Goal: Information Seeking & Learning: Understand process/instructions

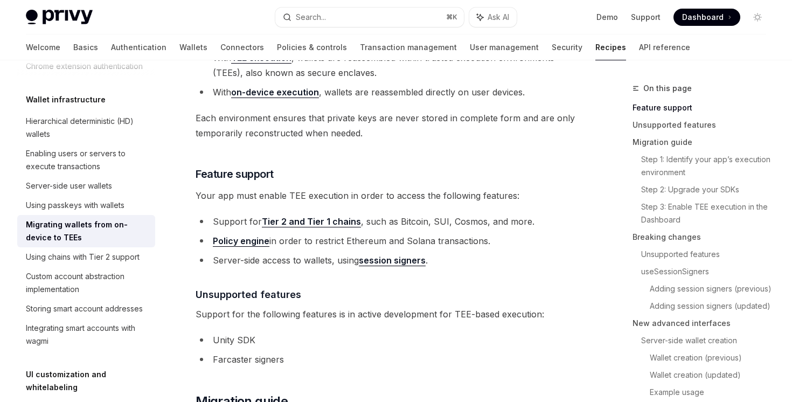
scroll to position [222, 0]
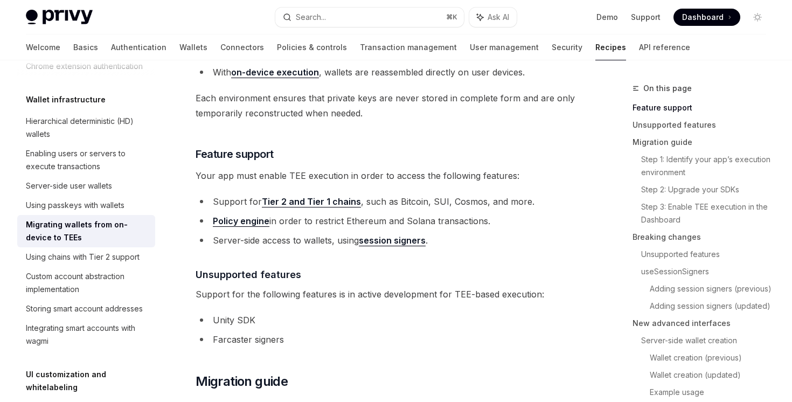
click at [331, 204] on link "Tier 2 and Tier 1 chains" at bounding box center [311, 201] width 99 height 11
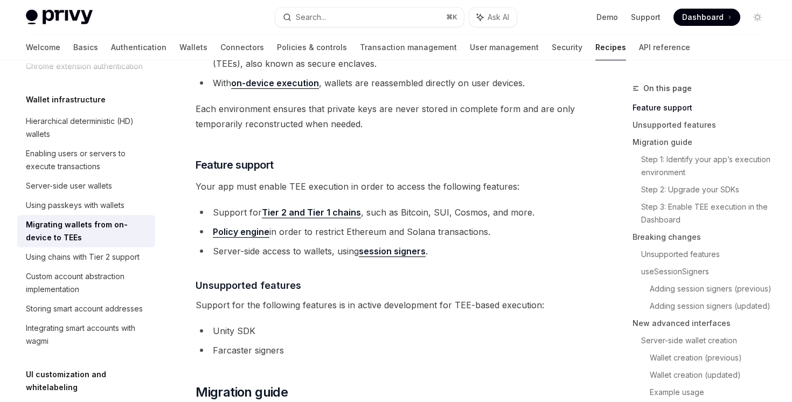
scroll to position [268, 0]
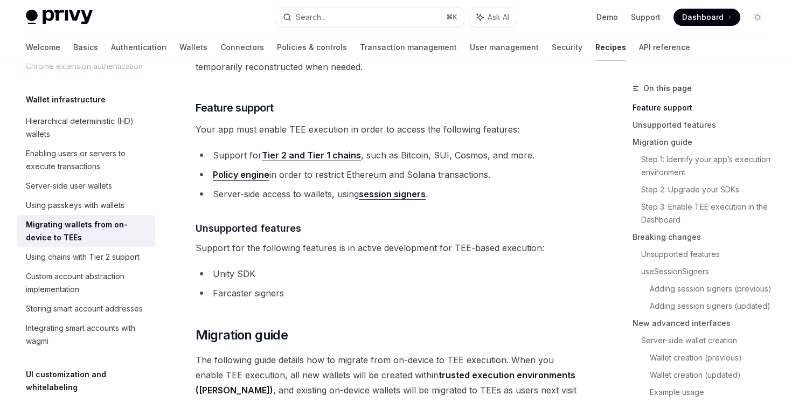
click at [250, 177] on link "Policy engine" at bounding box center [241, 174] width 57 height 11
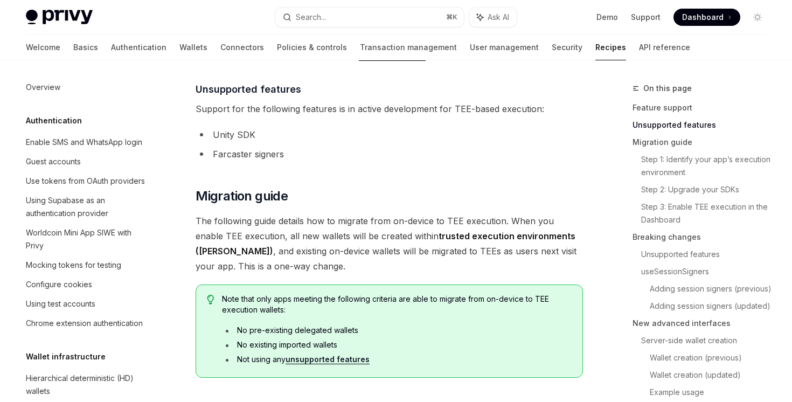
scroll to position [257, 0]
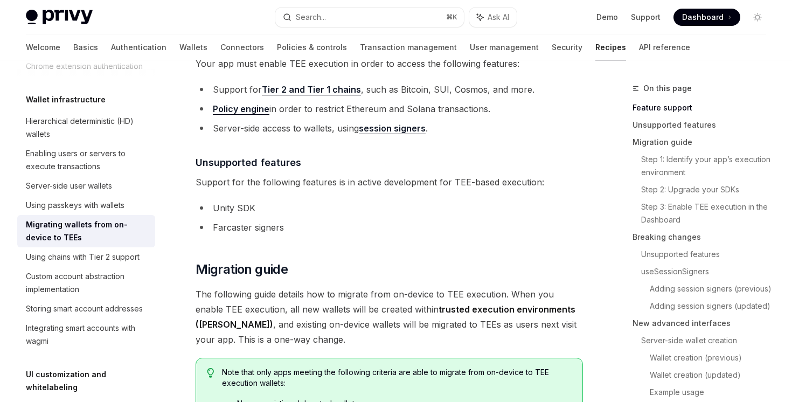
scroll to position [196, 0]
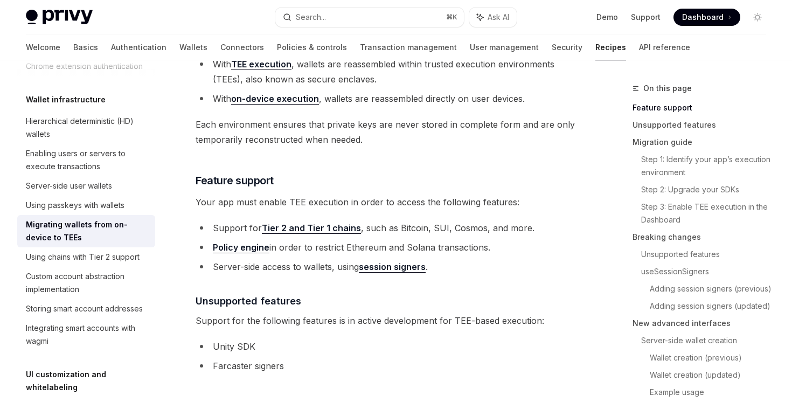
click at [393, 266] on link "session signers" at bounding box center [392, 266] width 67 height 11
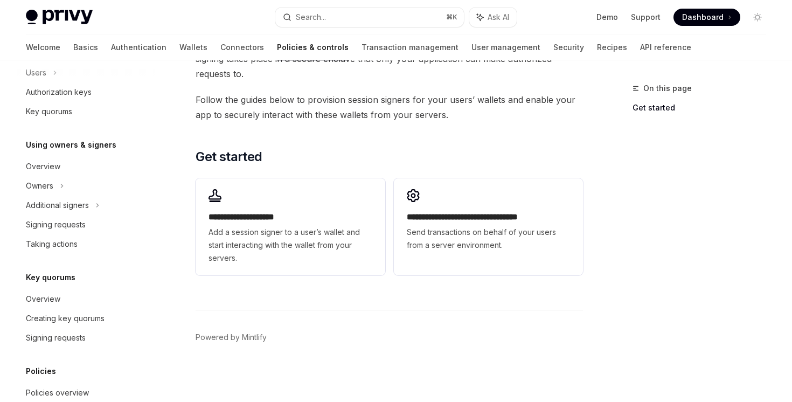
scroll to position [235, 0]
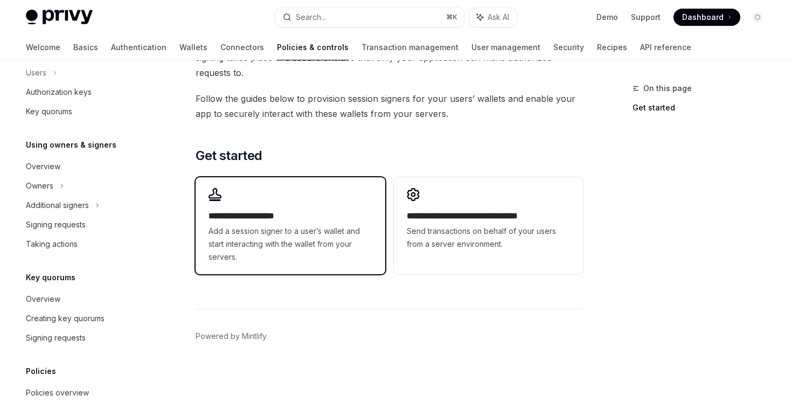
click at [322, 214] on h2 "**********" at bounding box center [289, 216] width 163 height 13
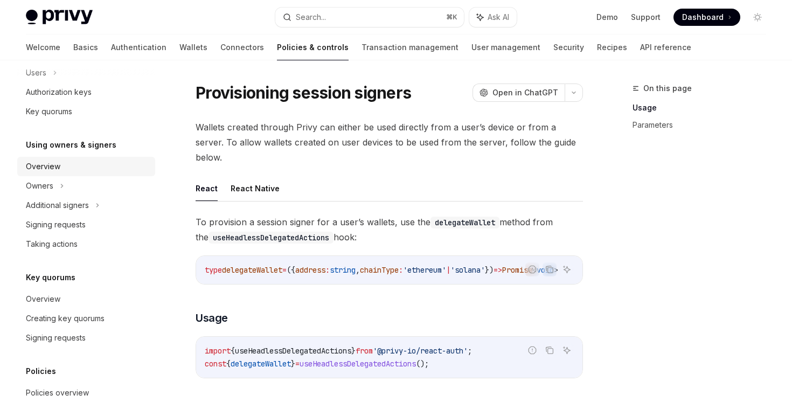
scroll to position [207, 0]
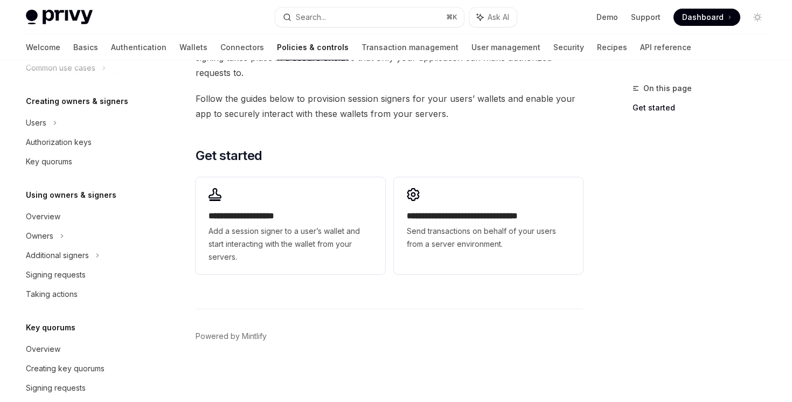
type textarea "*"
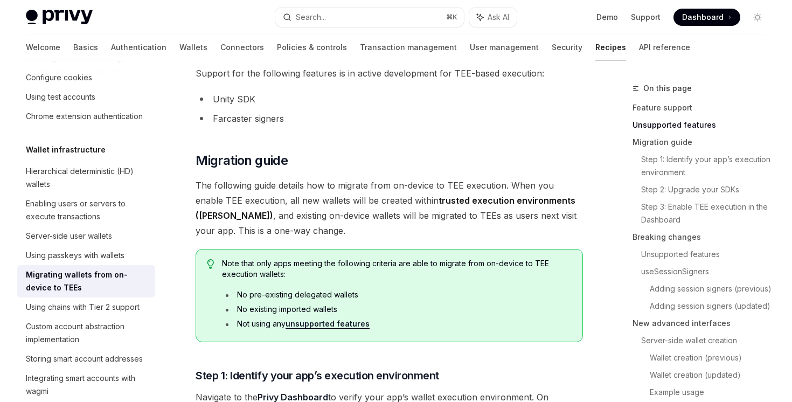
scroll to position [480, 0]
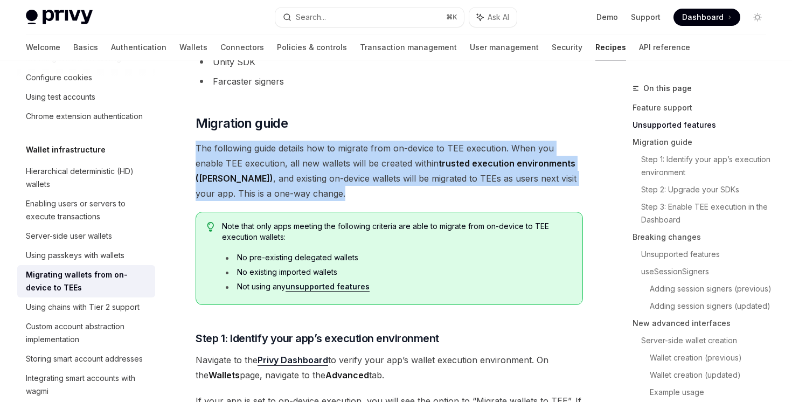
drag, startPoint x: 402, startPoint y: 188, endPoint x: 338, endPoint y: 135, distance: 83.0
drag, startPoint x: 338, startPoint y: 135, endPoint x: 358, endPoint y: 195, distance: 63.5
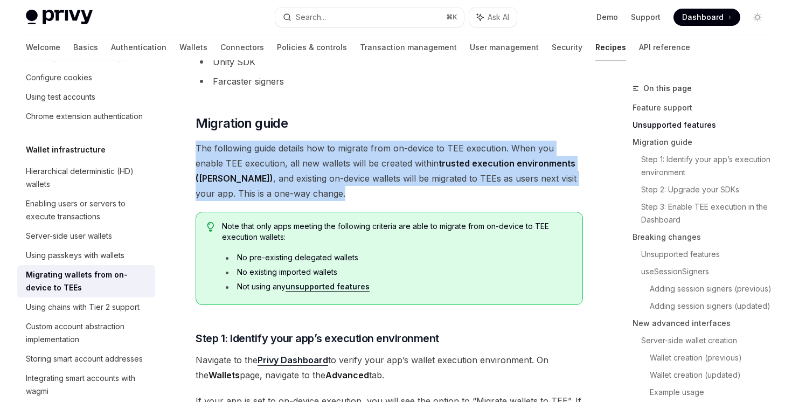
click at [358, 195] on span "The following guide details how to migrate from on-device to TEE execution. Whe…" at bounding box center [389, 171] width 387 height 60
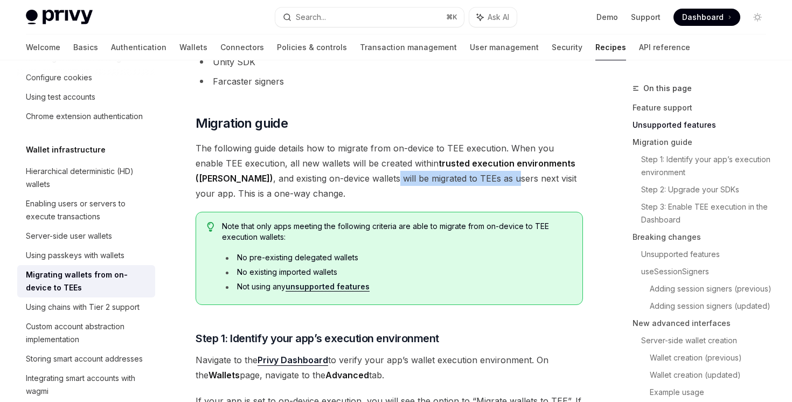
drag, startPoint x: 319, startPoint y: 183, endPoint x: 440, endPoint y: 184, distance: 120.7
click at [440, 184] on span "The following guide details how to migrate from on-device to TEE execution. Whe…" at bounding box center [389, 171] width 387 height 60
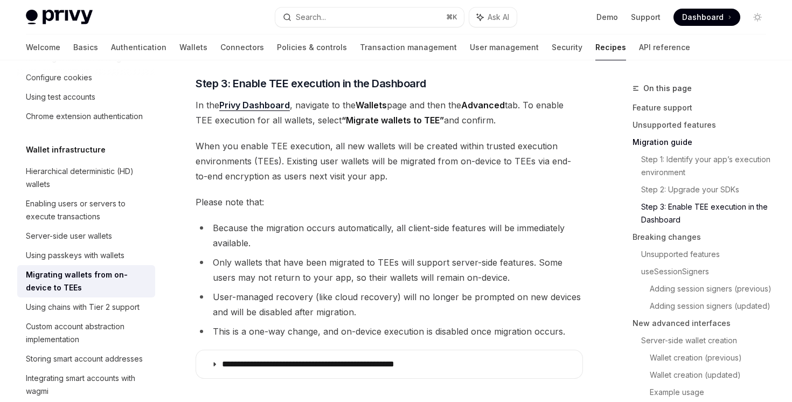
scroll to position [1108, 0]
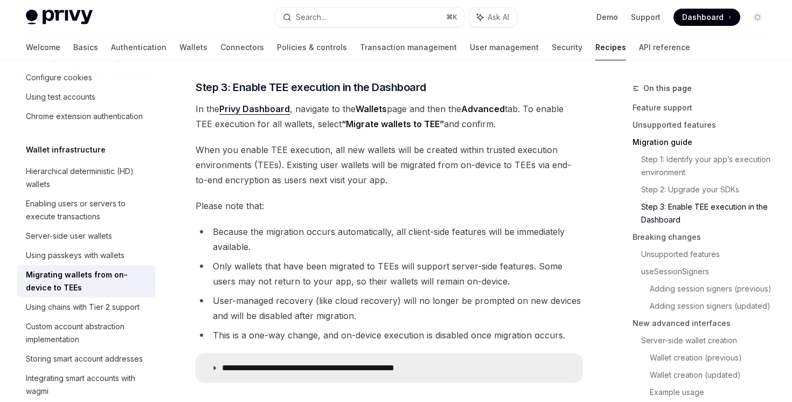
click at [321, 377] on summary "**********" at bounding box center [389, 368] width 386 height 28
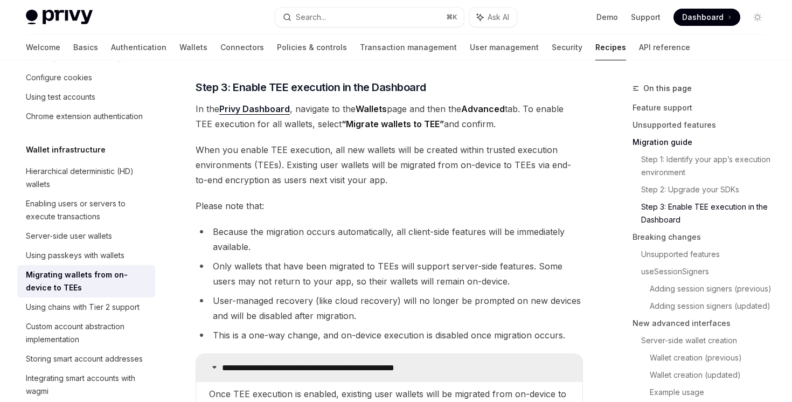
click at [321, 377] on summary "**********" at bounding box center [389, 368] width 386 height 28
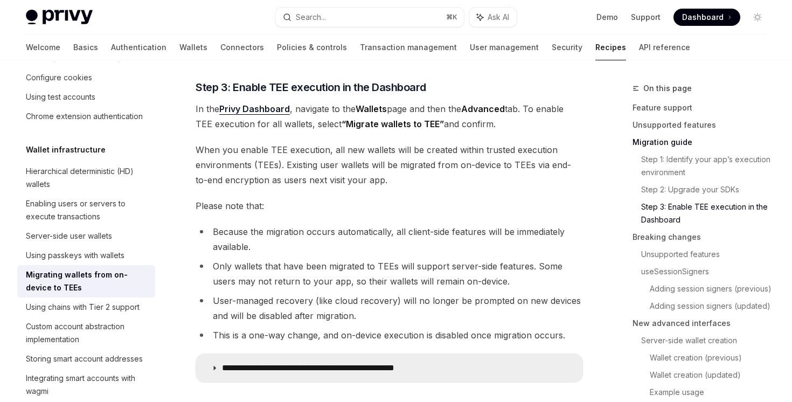
click at [321, 377] on summary "**********" at bounding box center [389, 368] width 386 height 28
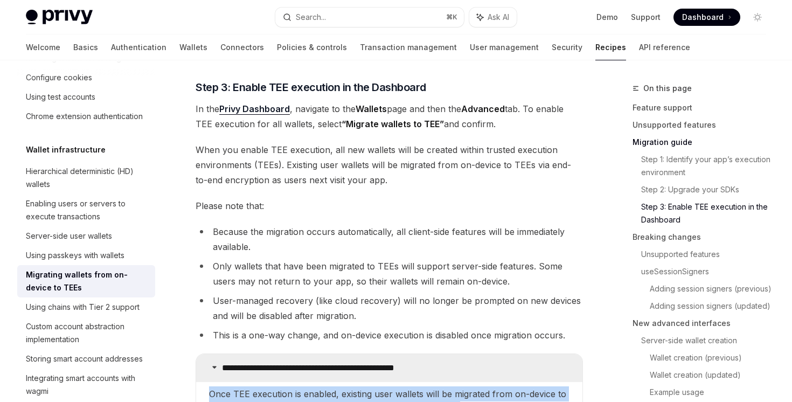
click at [321, 377] on summary "**********" at bounding box center [389, 368] width 386 height 28
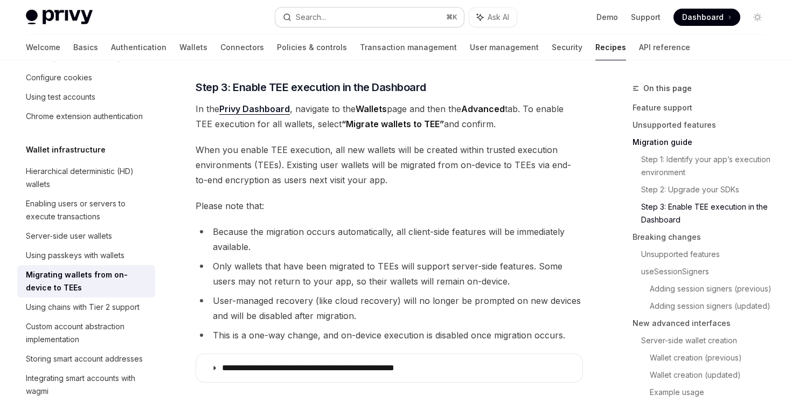
click at [403, 18] on button "Search... ⌘ K" at bounding box center [369, 17] width 188 height 19
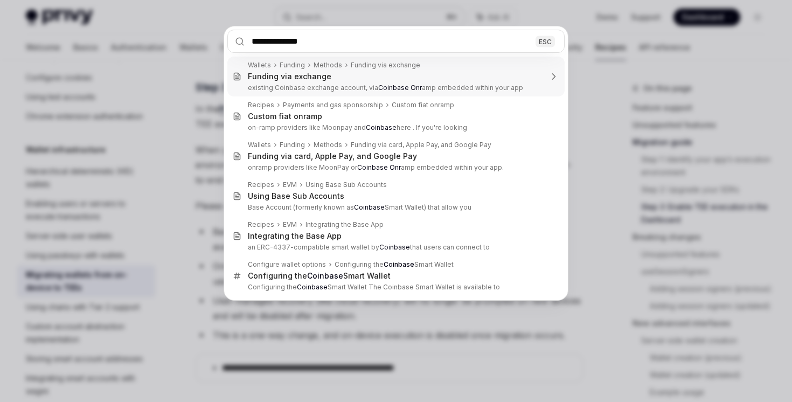
type input "**********"
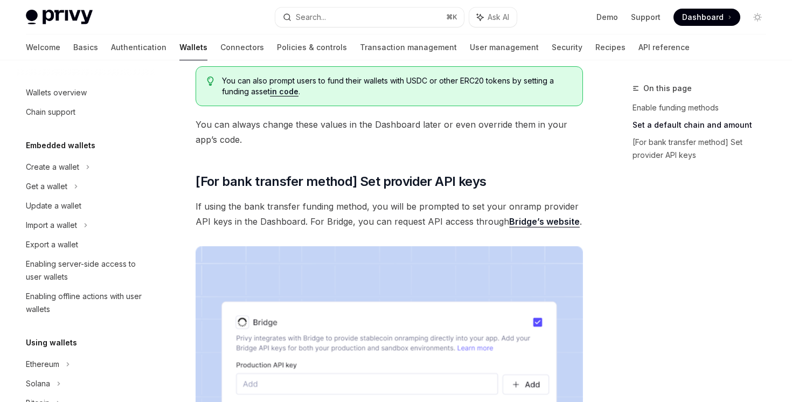
scroll to position [387, 0]
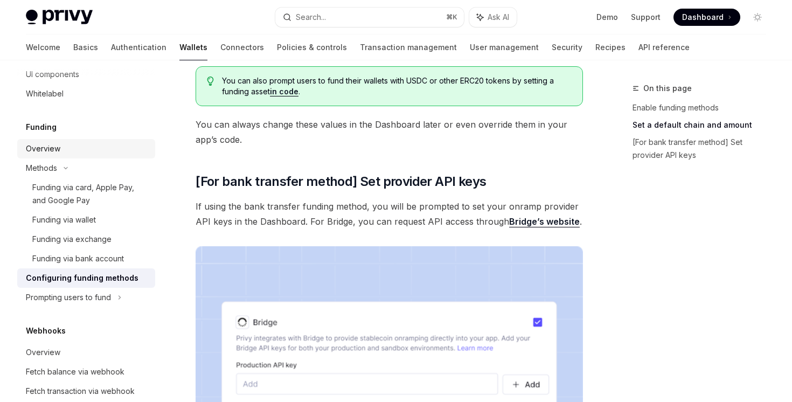
click at [57, 147] on div "Overview" at bounding box center [43, 148] width 34 height 13
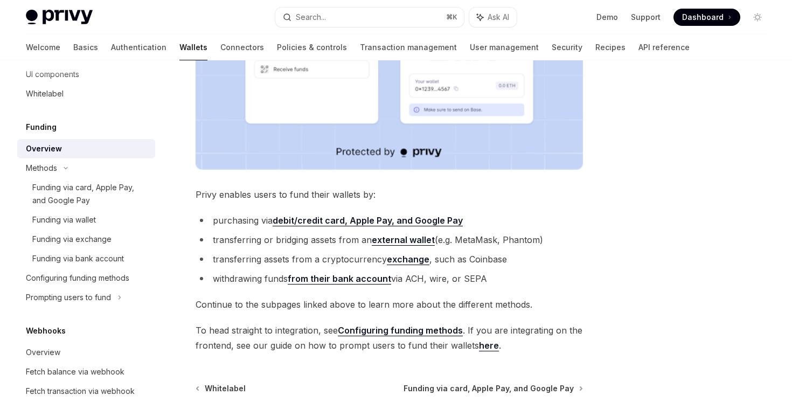
scroll to position [410, 0]
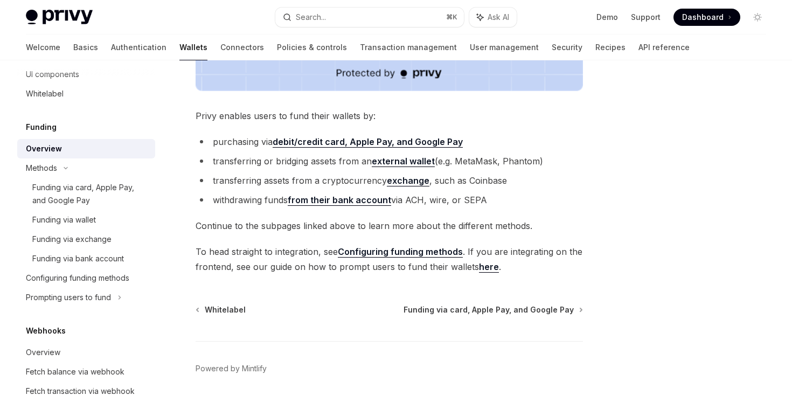
click at [408, 177] on strong "exchange" at bounding box center [408, 180] width 43 height 11
type textarea "*"
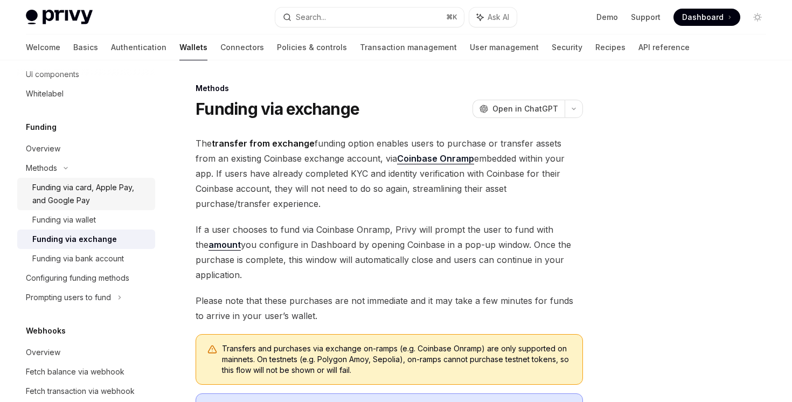
click at [119, 191] on div "Funding via card, Apple Pay, and Google Pay" at bounding box center [90, 194] width 116 height 26
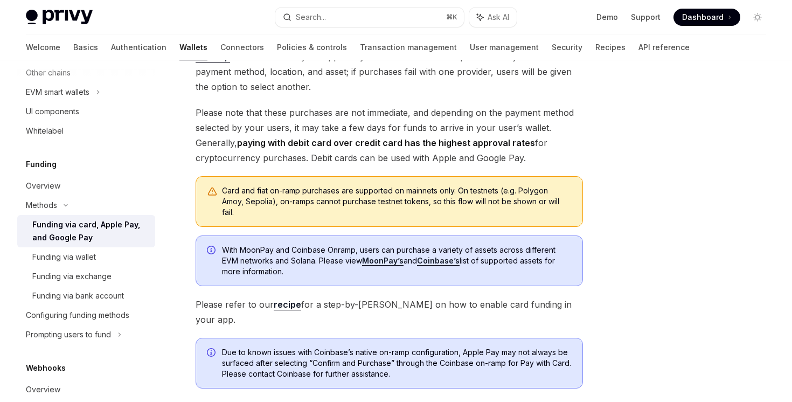
scroll to position [193, 0]
click at [290, 307] on link "recipe" at bounding box center [287, 303] width 27 height 11
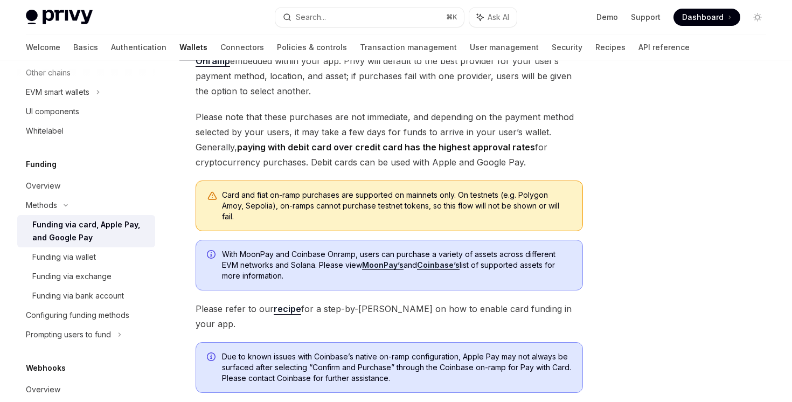
scroll to position [193, 0]
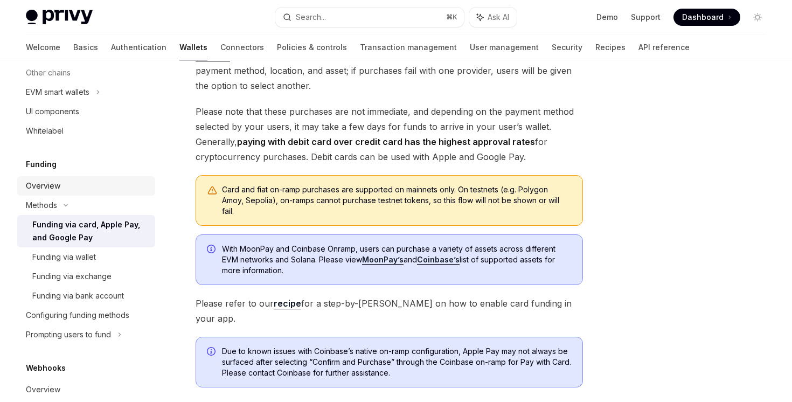
click at [60, 188] on div "Overview" at bounding box center [87, 185] width 123 height 13
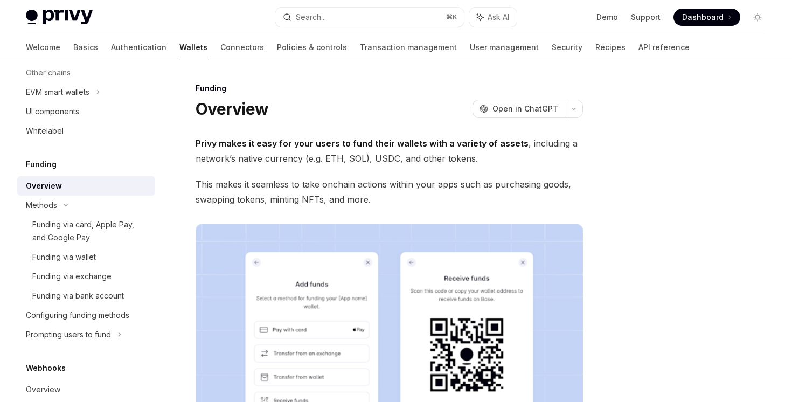
scroll to position [442, 0]
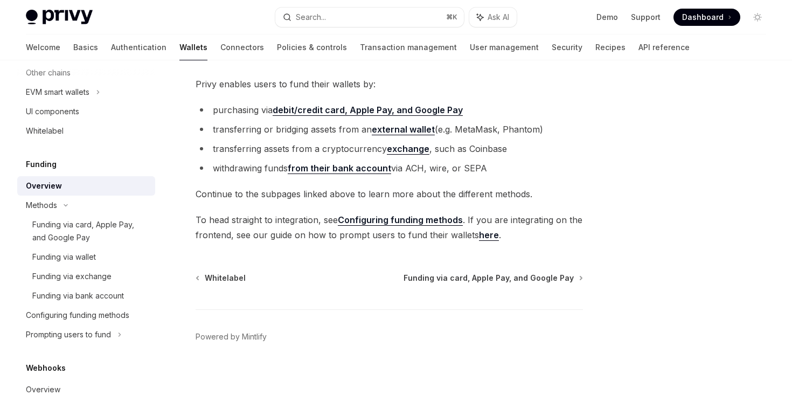
click at [487, 235] on link "here" at bounding box center [489, 235] width 20 height 11
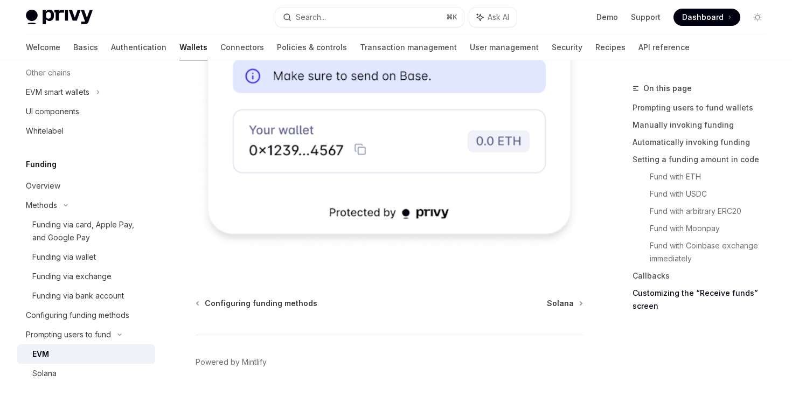
scroll to position [3574, 0]
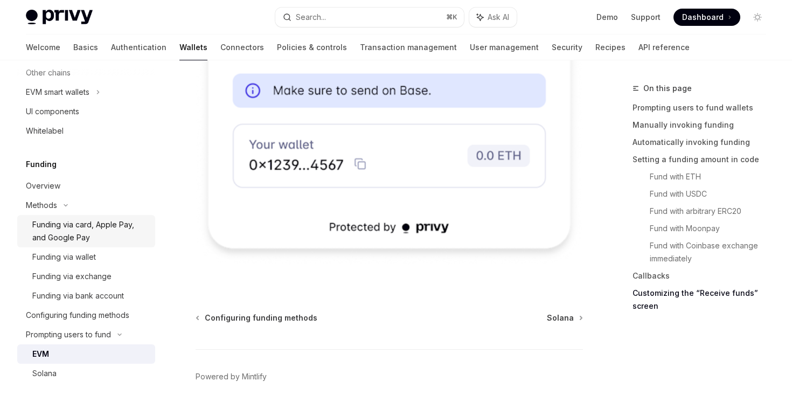
click at [84, 232] on div "Funding via card, Apple Pay, and Google Pay" at bounding box center [90, 231] width 116 height 26
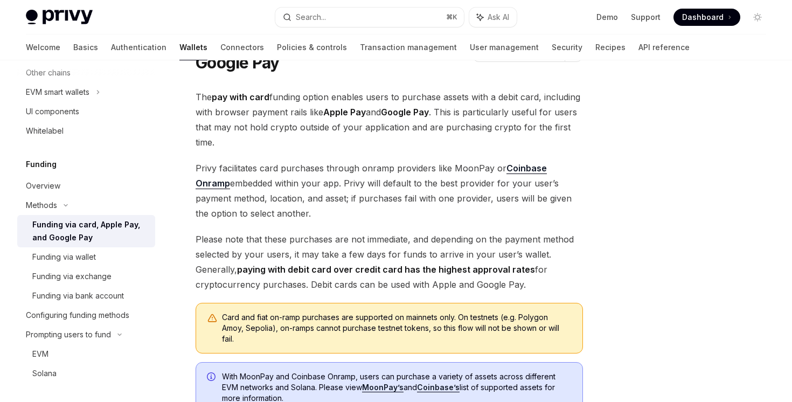
scroll to position [60, 0]
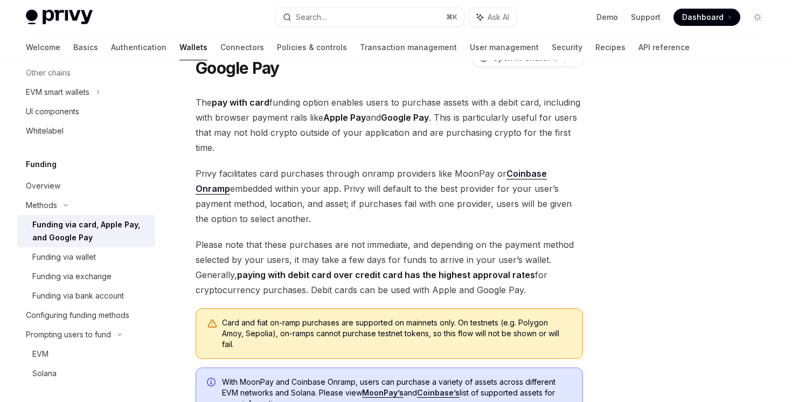
click at [541, 175] on link "Coinbase Onramp" at bounding box center [371, 181] width 351 height 26
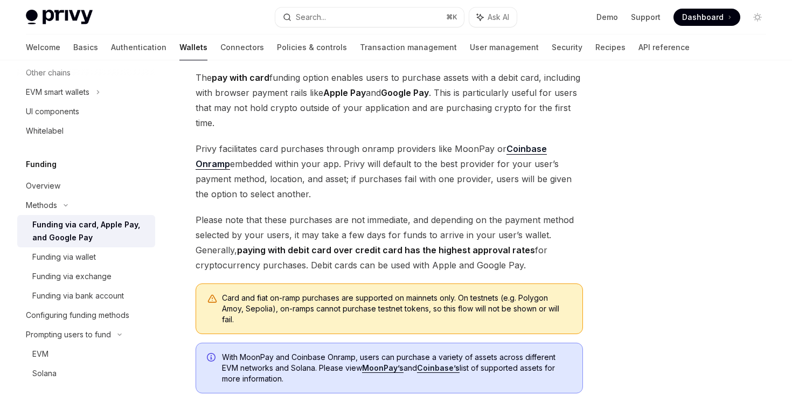
scroll to position [134, 0]
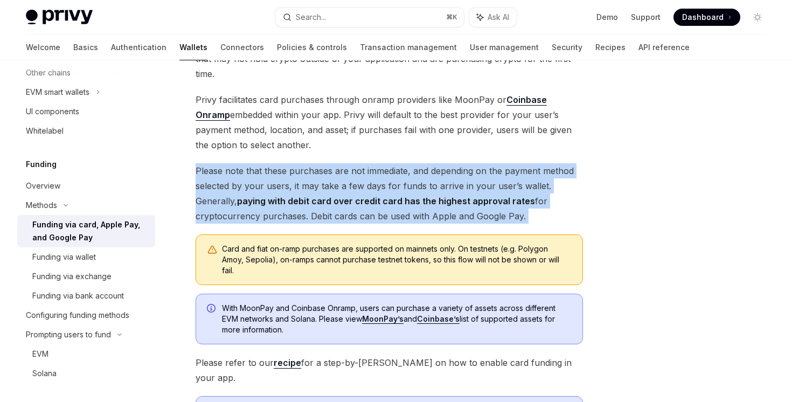
drag, startPoint x: 395, startPoint y: 155, endPoint x: 390, endPoint y: 231, distance: 76.2
click at [390, 231] on div "The pay with card funding option enables users to purchase assets with a debit …" at bounding box center [389, 234] width 387 height 426
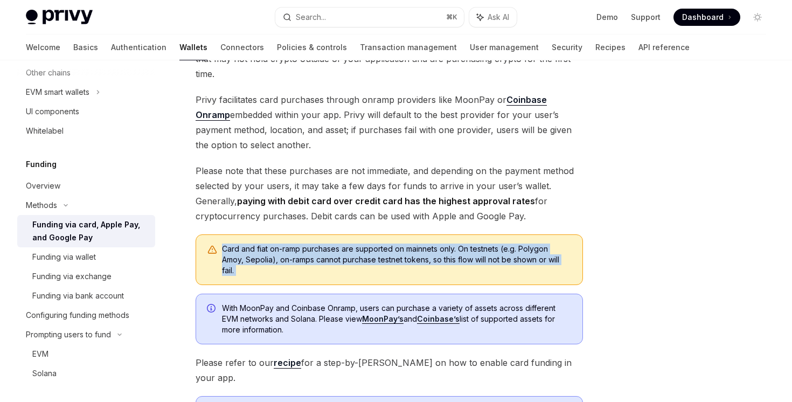
drag, startPoint x: 390, startPoint y: 231, endPoint x: 380, endPoint y: 285, distance: 54.7
click at [380, 285] on div "The pay with card funding option enables users to purchase assets with a debit …" at bounding box center [389, 234] width 387 height 426
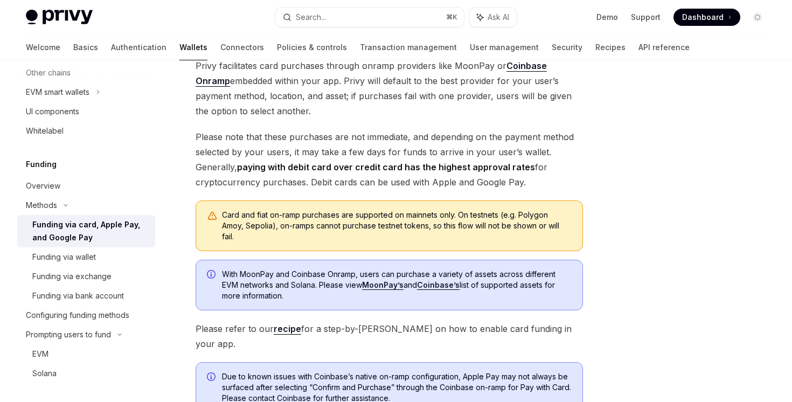
scroll to position [171, 0]
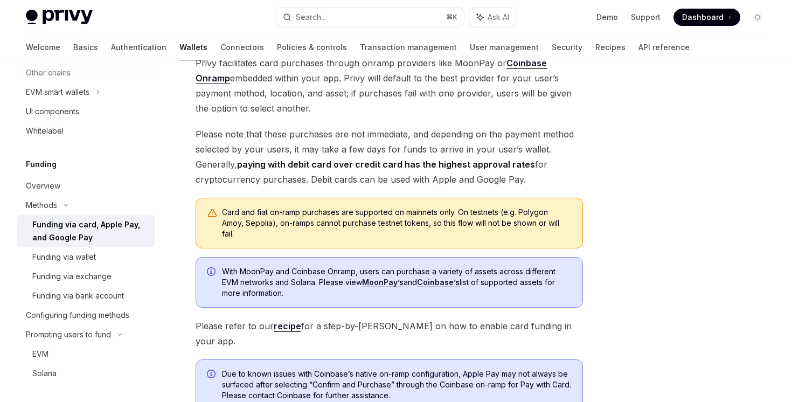
click at [439, 282] on link "Coinbase’s" at bounding box center [438, 282] width 43 height 10
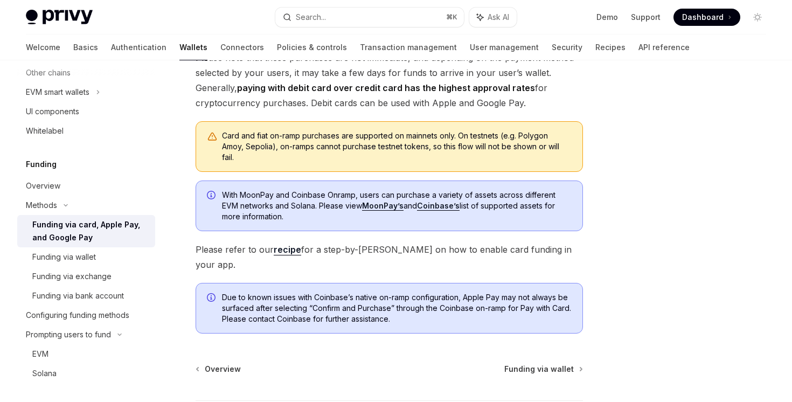
scroll to position [290, 0]
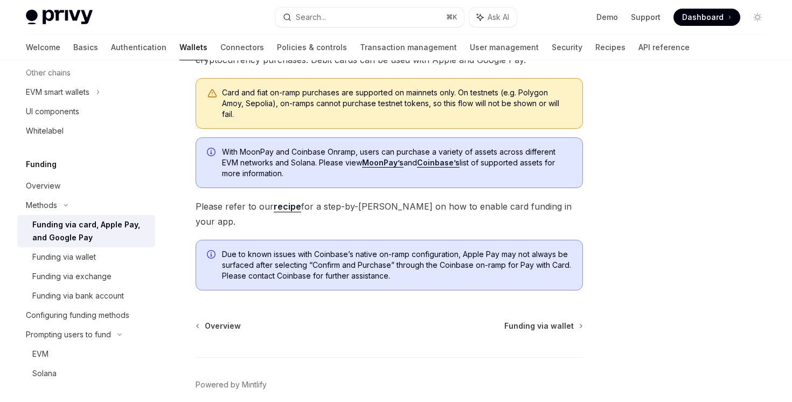
click at [283, 202] on link "recipe" at bounding box center [287, 206] width 27 height 11
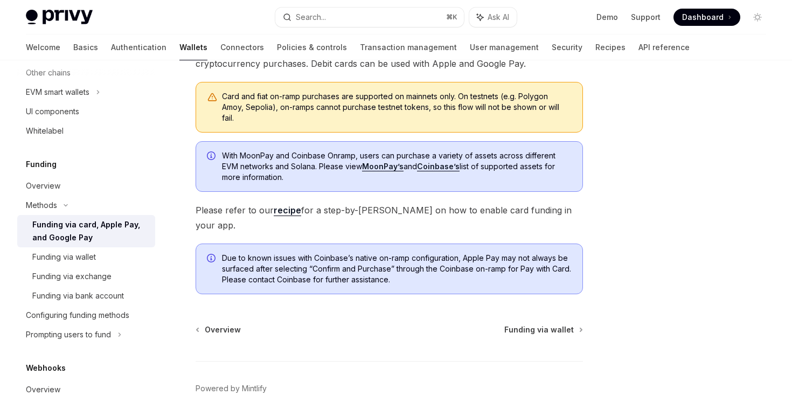
scroll to position [290, 0]
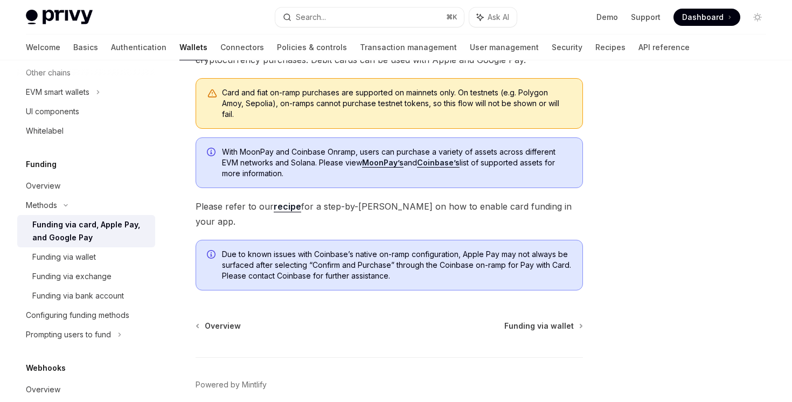
click at [395, 164] on link "MoonPay’s" at bounding box center [382, 163] width 41 height 10
click at [92, 254] on div "Funding via wallet" at bounding box center [64, 257] width 64 height 13
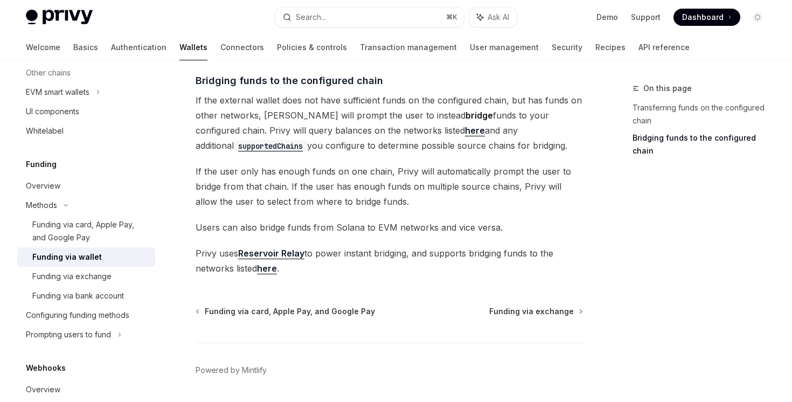
scroll to position [378, 0]
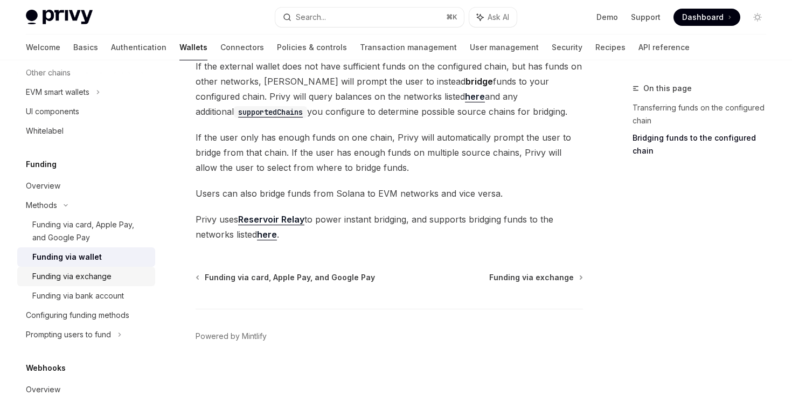
click at [111, 273] on div "Funding via exchange" at bounding box center [90, 276] width 116 height 13
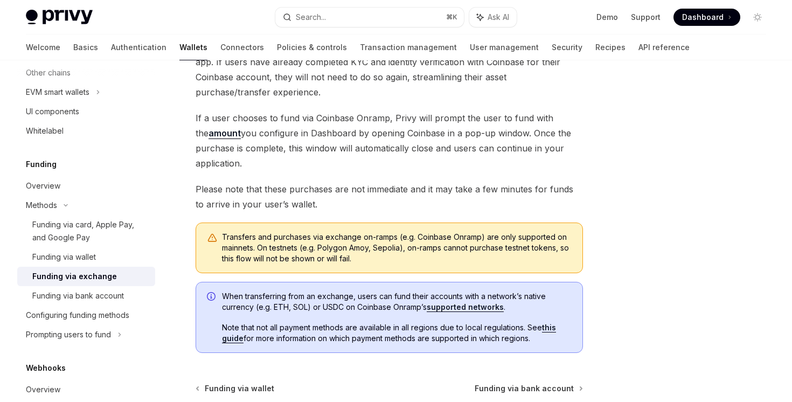
scroll to position [121, 0]
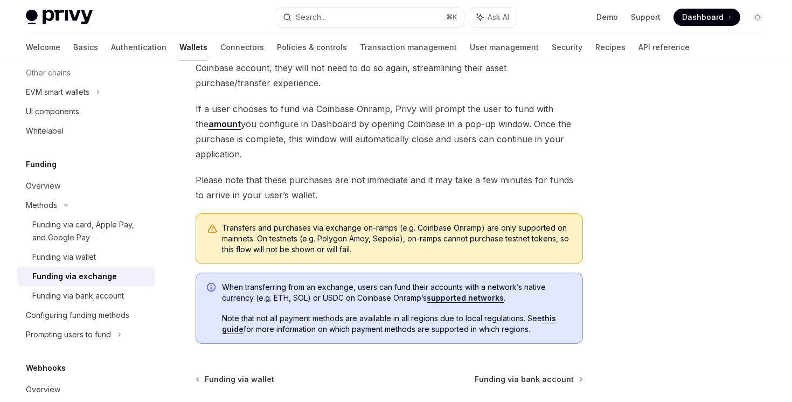
click at [458, 300] on link "supported networks" at bounding box center [465, 298] width 77 height 10
click at [553, 315] on link "this guide" at bounding box center [389, 324] width 334 height 20
click at [455, 331] on span "Note that not all payment methods are available in all regions due to local reg…" at bounding box center [397, 324] width 350 height 22
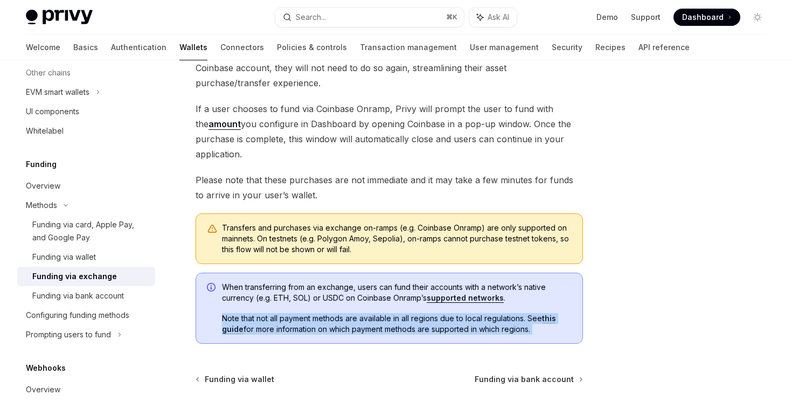
click at [455, 331] on span "Note that not all payment methods are available in all regions due to local reg…" at bounding box center [397, 324] width 350 height 22
click at [108, 291] on div "Funding via bank account" at bounding box center [78, 295] width 92 height 13
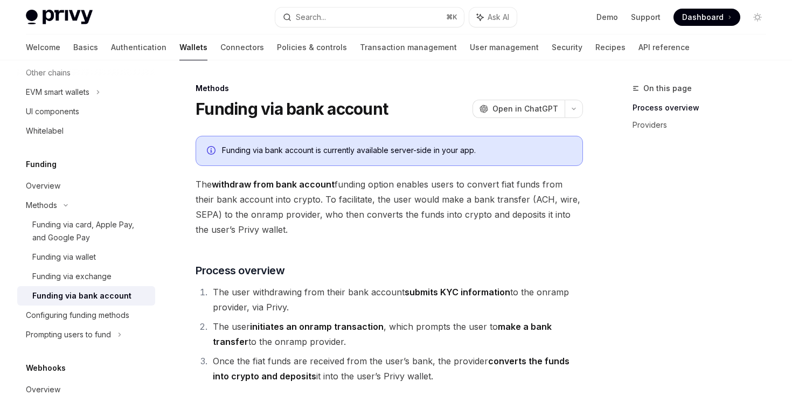
click at [286, 152] on div "Funding via bank account is currently available server-side in your app." at bounding box center [397, 151] width 350 height 12
click at [287, 197] on span "The withdraw from bank account funding option enables users to convert fiat fun…" at bounding box center [389, 207] width 387 height 60
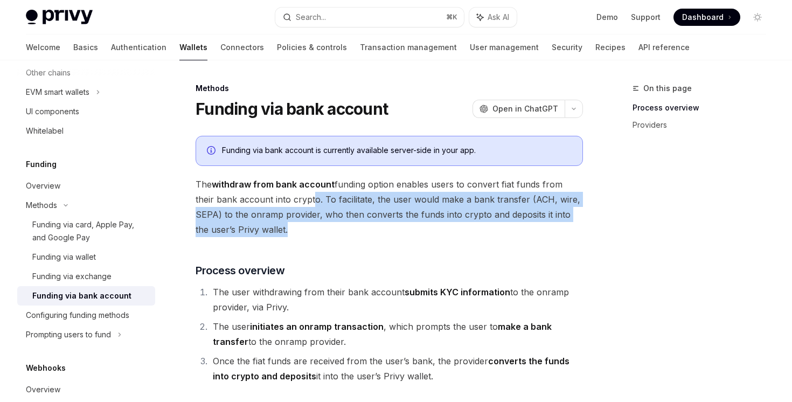
drag, startPoint x: 287, startPoint y: 197, endPoint x: 244, endPoint y: 232, distance: 55.9
click at [244, 232] on span "The withdraw from bank account funding option enables users to convert fiat fun…" at bounding box center [389, 207] width 387 height 60
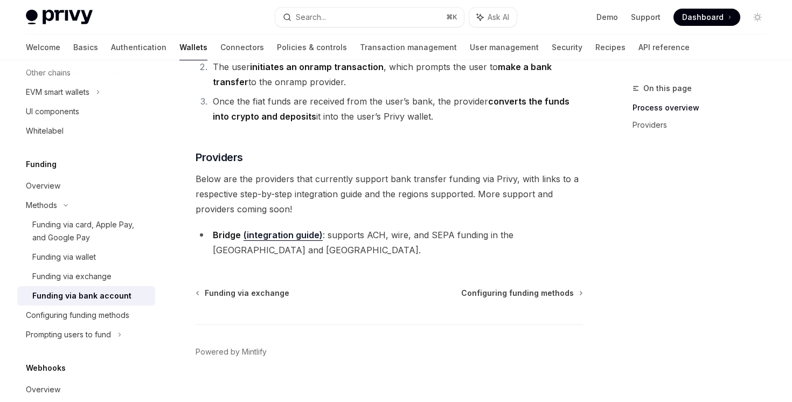
scroll to position [260, 0]
click at [269, 233] on link "(integration guide)" at bounding box center [283, 234] width 79 height 11
click at [100, 314] on div "Configuring funding methods" at bounding box center [77, 315] width 103 height 13
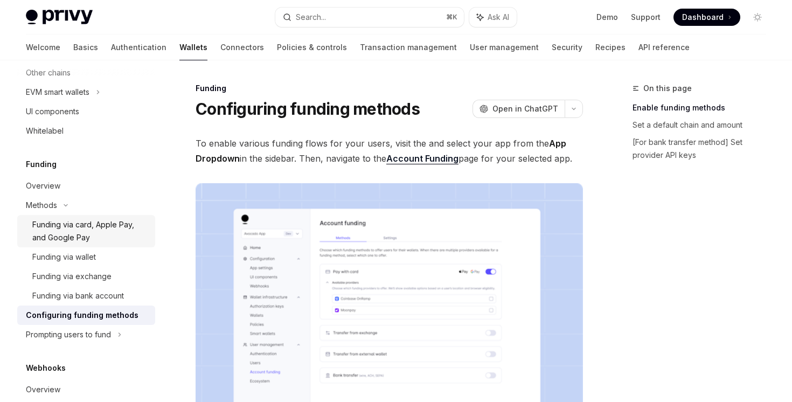
click at [79, 222] on div "Funding via card, Apple Pay, and Google Pay" at bounding box center [90, 231] width 116 height 26
click at [89, 115] on div "UI components" at bounding box center [87, 111] width 123 height 13
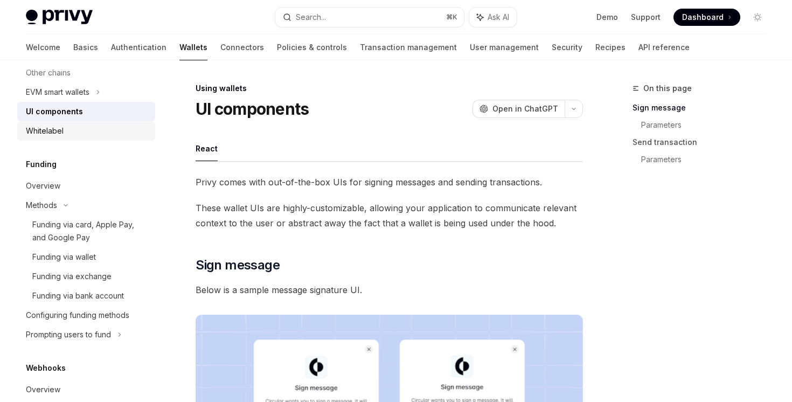
click at [92, 130] on div "Whitelabel" at bounding box center [87, 130] width 123 height 13
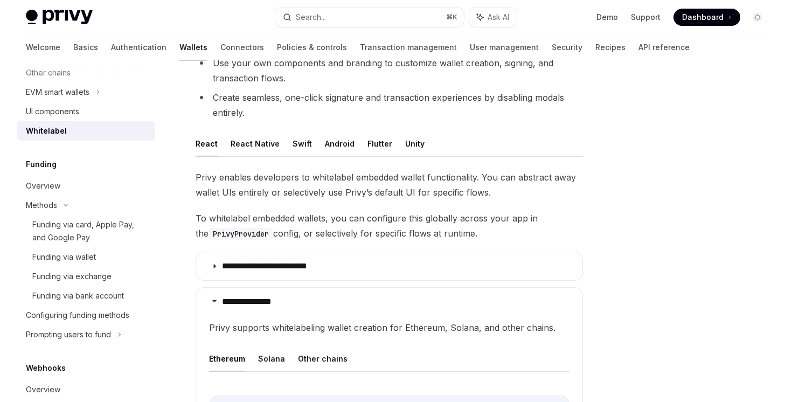
scroll to position [293, 0]
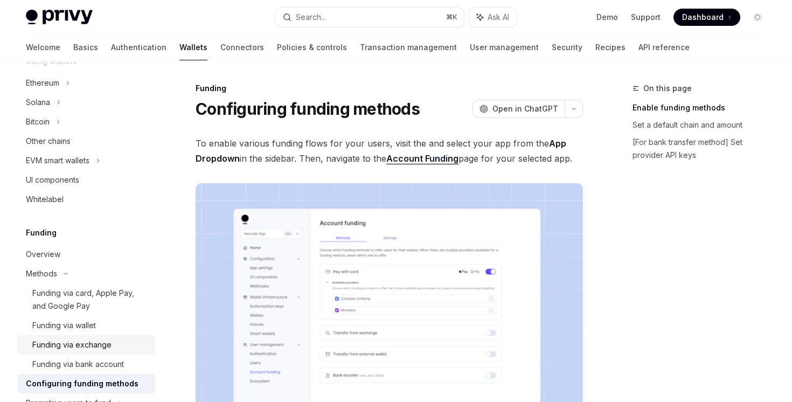
scroll to position [442, 0]
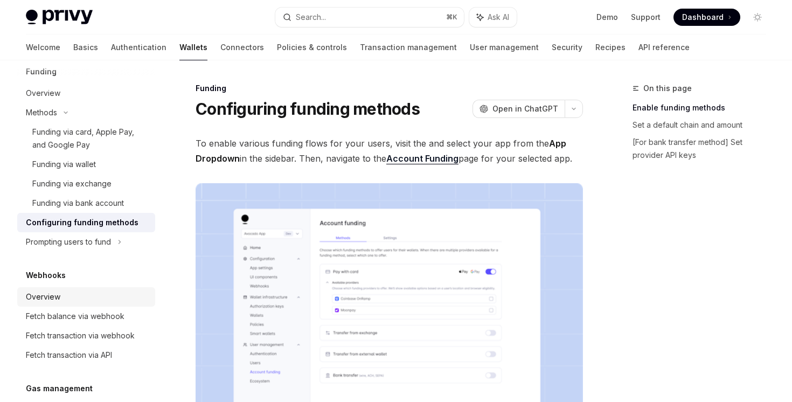
click at [84, 293] on div "Overview" at bounding box center [87, 296] width 123 height 13
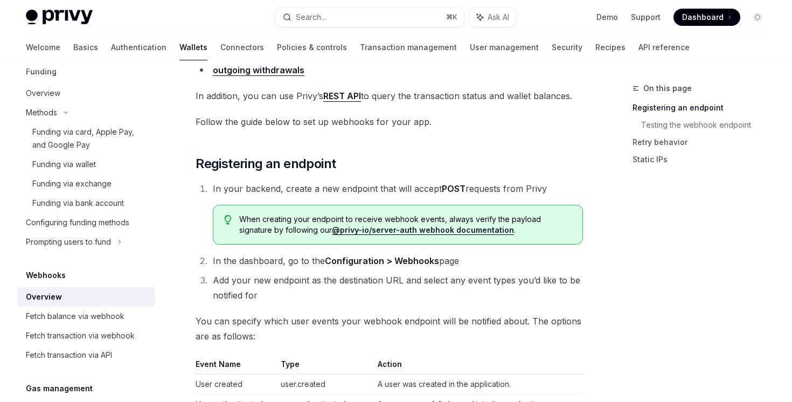
scroll to position [176, 0]
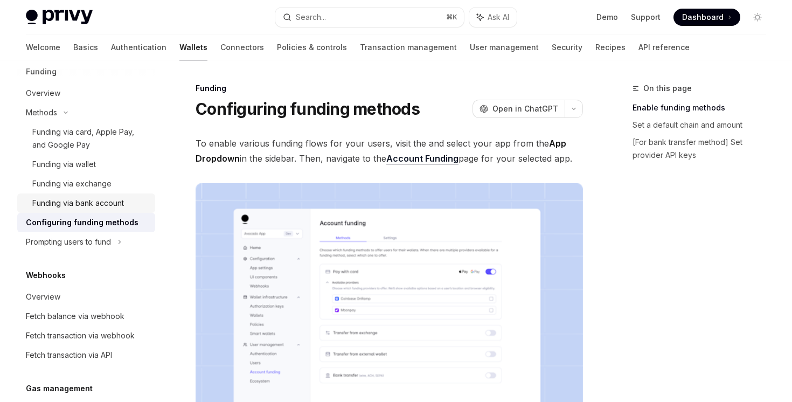
click at [112, 198] on div "Funding via bank account" at bounding box center [78, 203] width 92 height 13
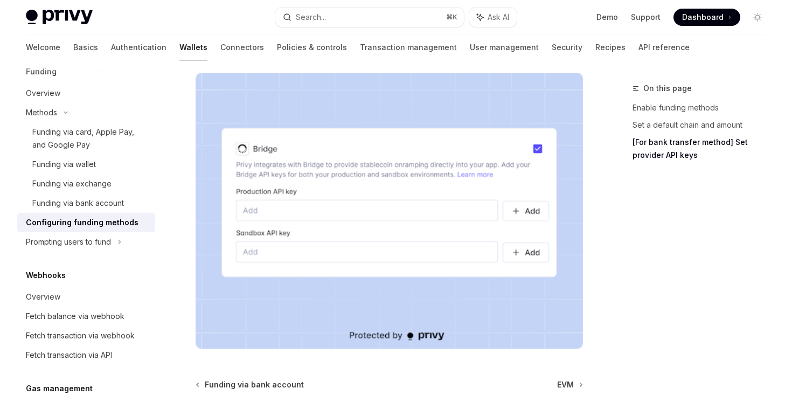
scroll to position [948, 0]
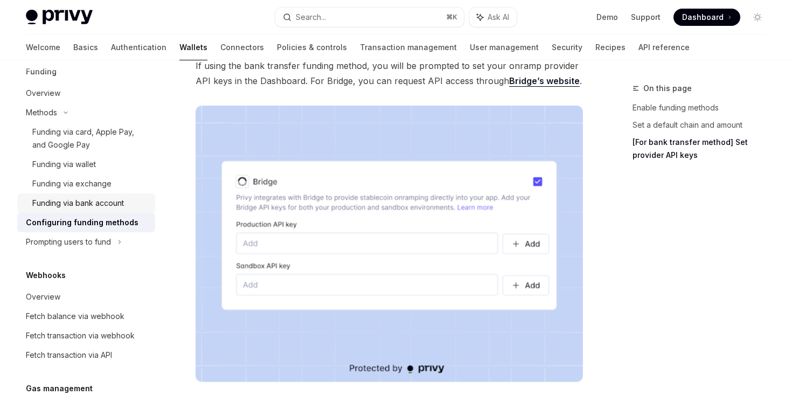
click at [123, 201] on div "Funding via bank account" at bounding box center [78, 203] width 92 height 13
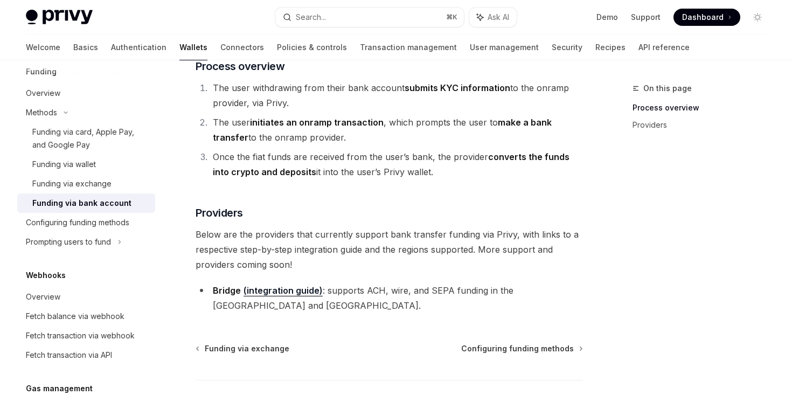
scroll to position [234, 0]
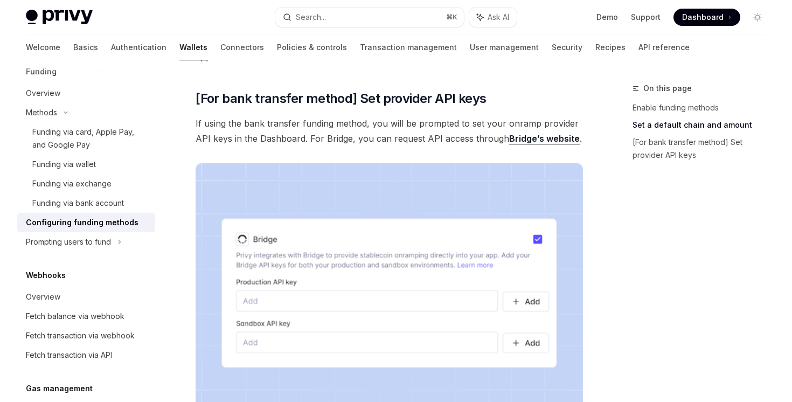
scroll to position [888, 0]
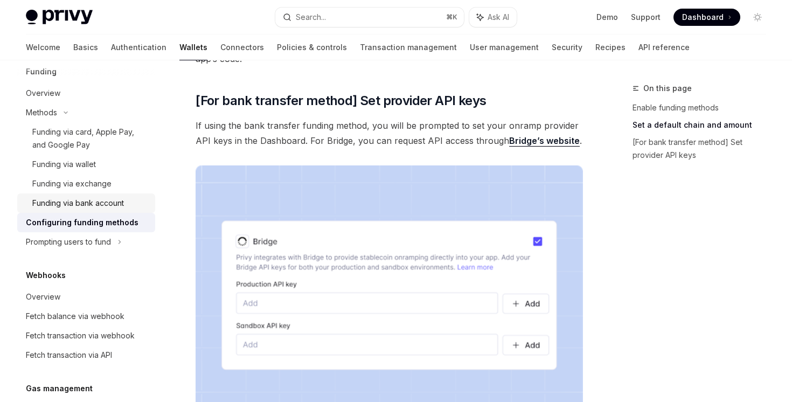
click at [117, 194] on link "Funding via bank account" at bounding box center [86, 202] width 138 height 19
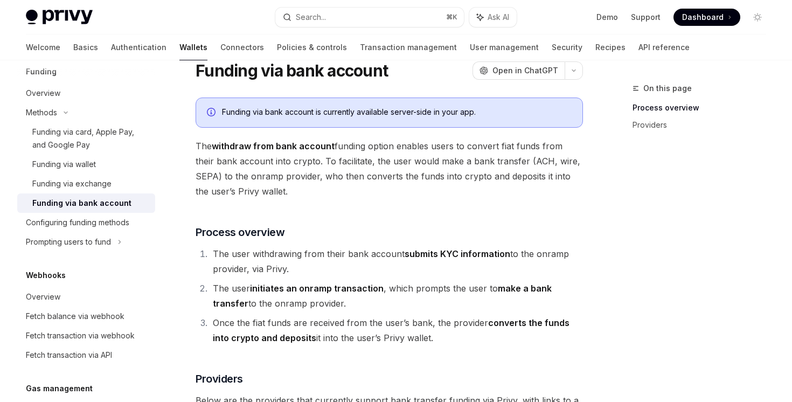
scroll to position [31, 0]
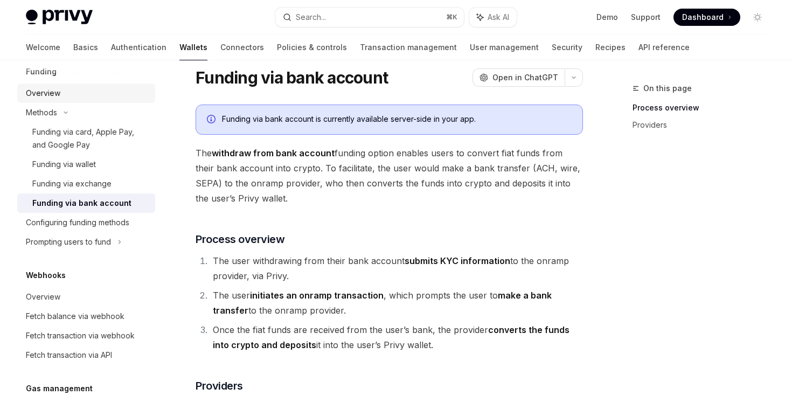
click at [85, 98] on div "Overview" at bounding box center [87, 93] width 123 height 13
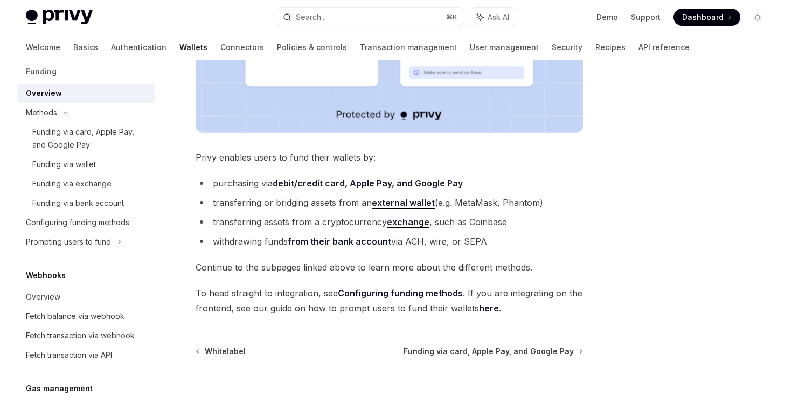
scroll to position [370, 0]
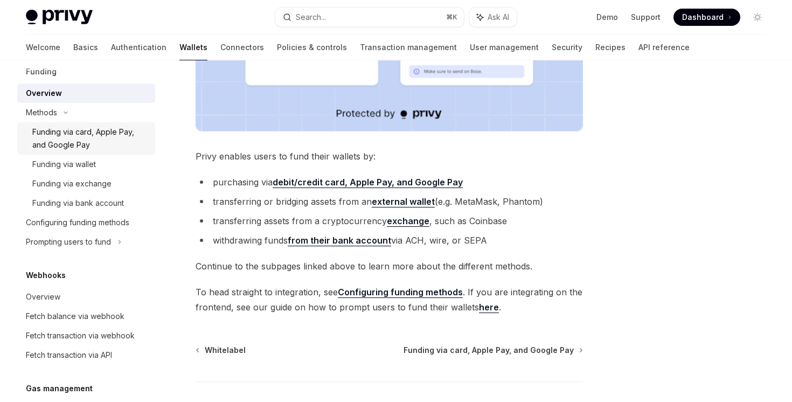
click at [107, 134] on div "Funding via card, Apple Pay, and Google Pay" at bounding box center [90, 139] width 116 height 26
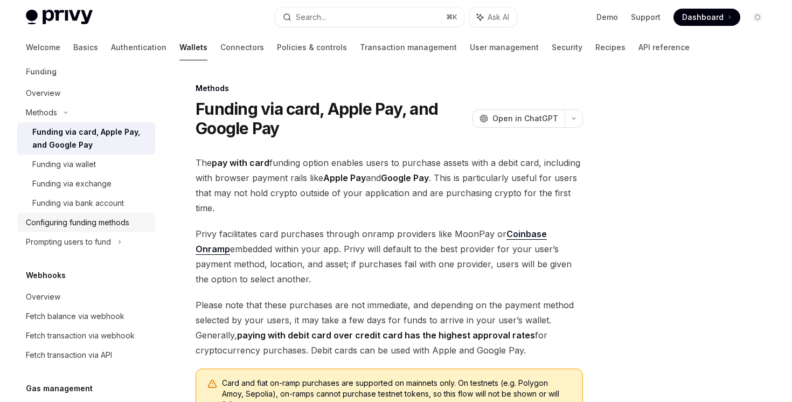
click at [101, 224] on div "Configuring funding methods" at bounding box center [77, 222] width 103 height 13
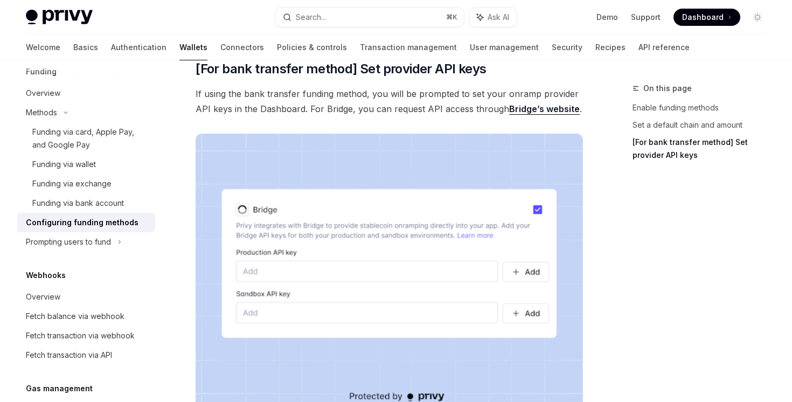
scroll to position [919, 0]
click at [122, 188] on div "Funding via exchange" at bounding box center [90, 183] width 116 height 13
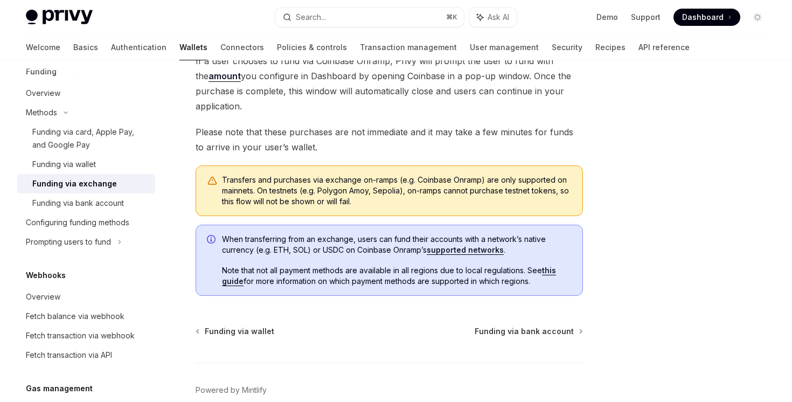
scroll to position [212, 0]
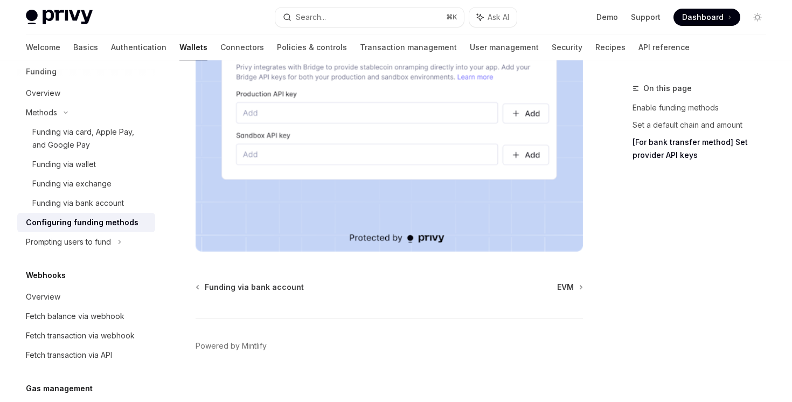
scroll to position [1088, 0]
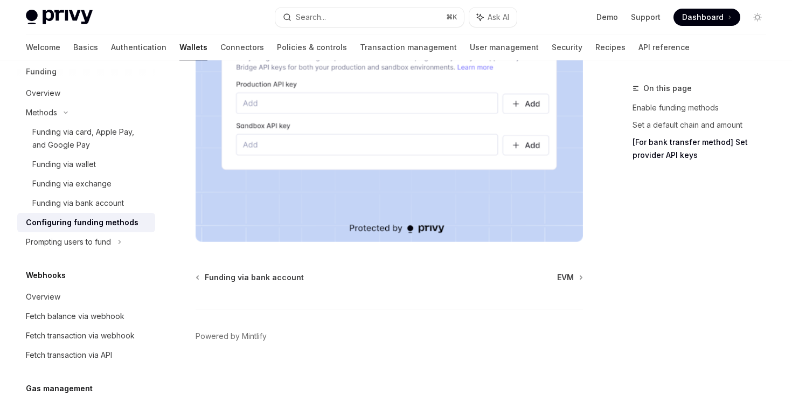
click at [649, 141] on link "[For bank transfer method] Set provider API keys" at bounding box center [703, 149] width 142 height 30
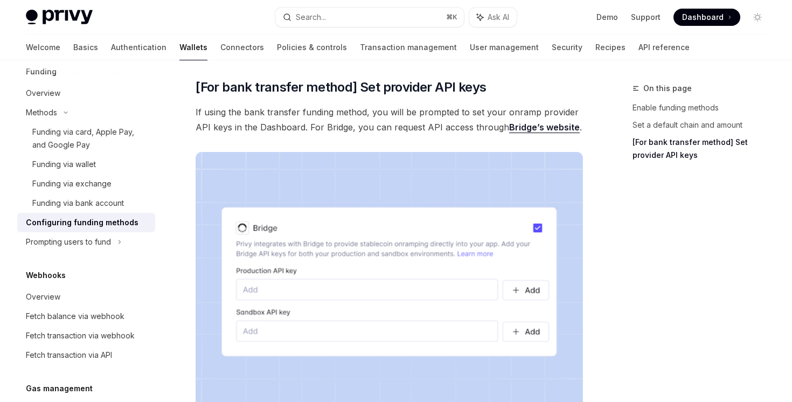
scroll to position [898, 0]
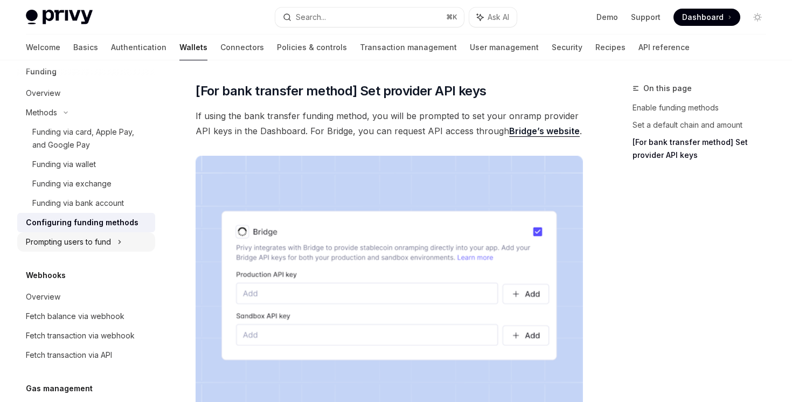
click at [115, 244] on div "Prompting users to fund" at bounding box center [86, 241] width 138 height 19
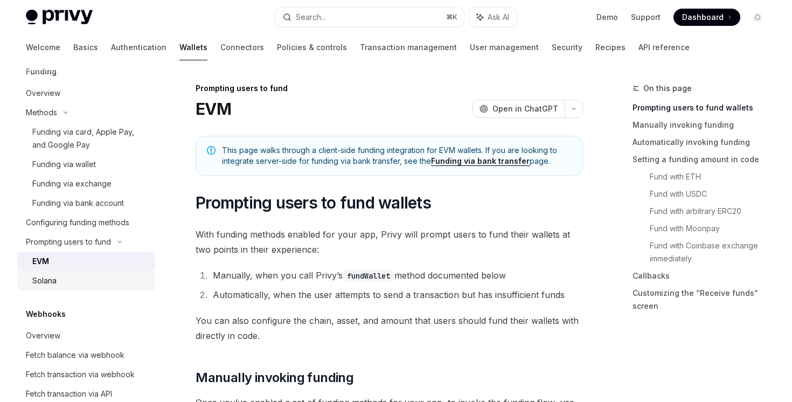
click at [109, 286] on div "Solana" at bounding box center [90, 280] width 116 height 13
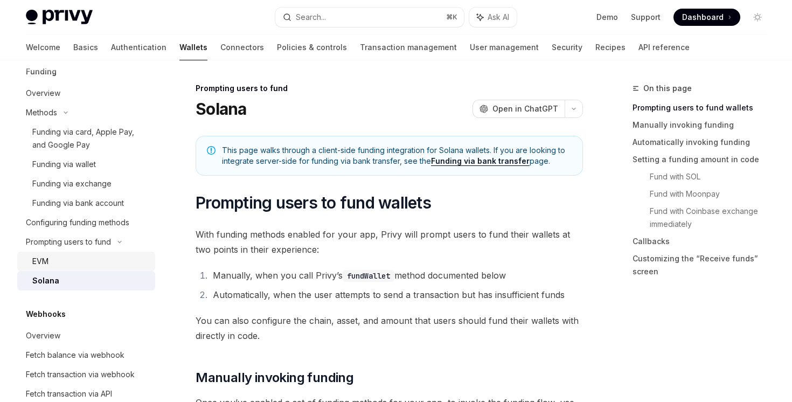
click at [110, 268] on link "EVM" at bounding box center [86, 261] width 138 height 19
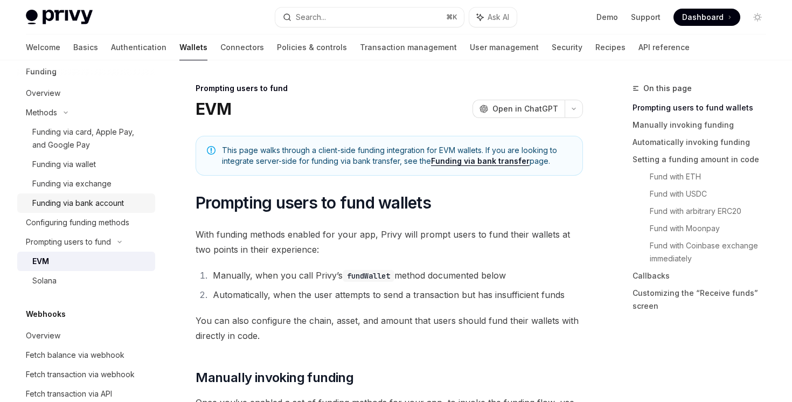
click at [86, 205] on div "Funding via bank account" at bounding box center [78, 203] width 92 height 13
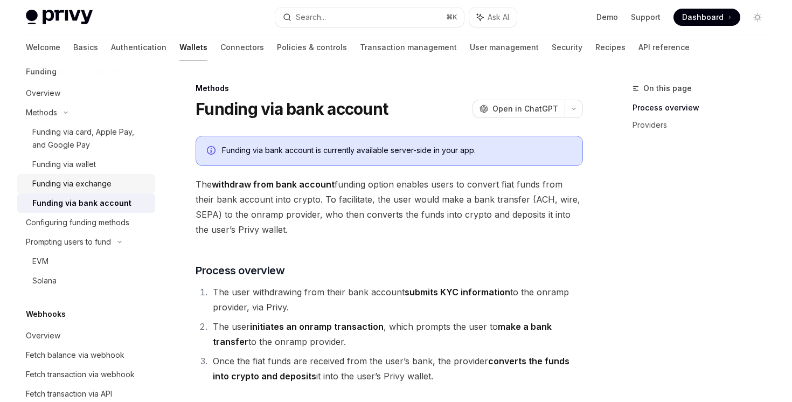
click at [96, 183] on div "Funding via exchange" at bounding box center [71, 183] width 79 height 13
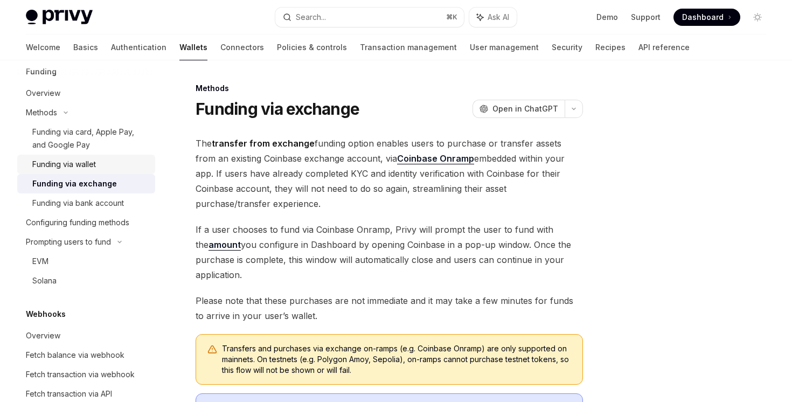
click at [124, 166] on div "Funding via wallet" at bounding box center [90, 164] width 116 height 13
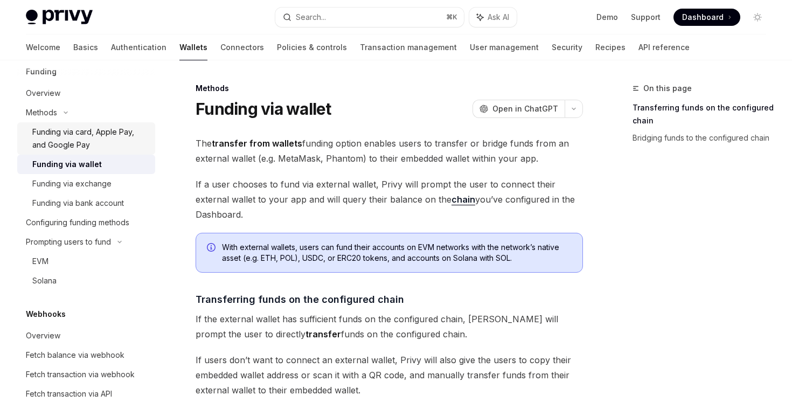
click at [133, 137] on div "Funding via card, Apple Pay, and Google Pay" at bounding box center [90, 139] width 116 height 26
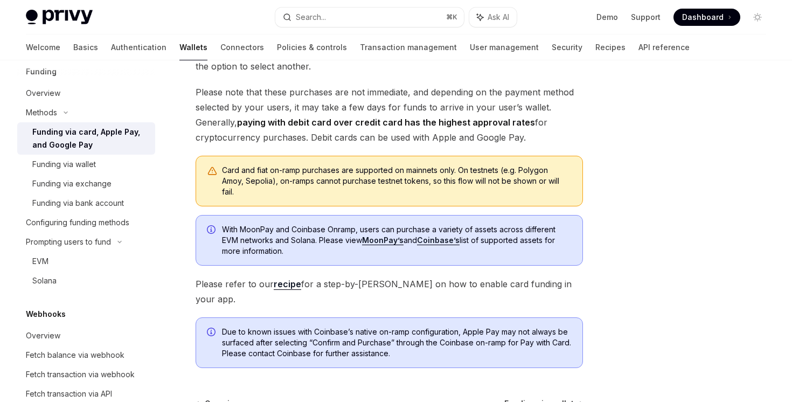
scroll to position [214, 0]
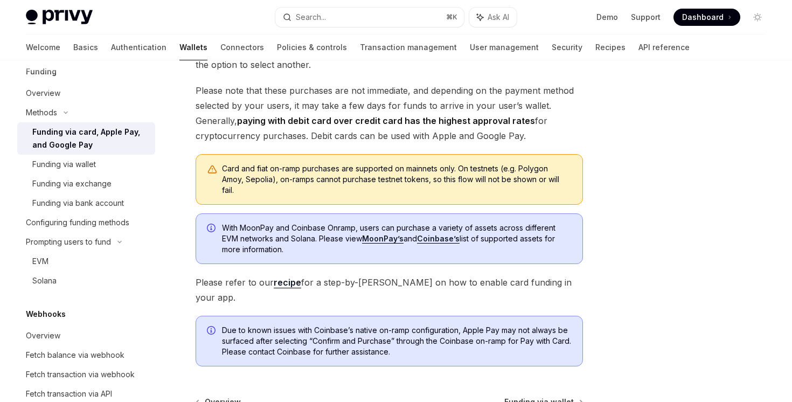
click at [288, 282] on link "recipe" at bounding box center [287, 282] width 27 height 11
type textarea "*"
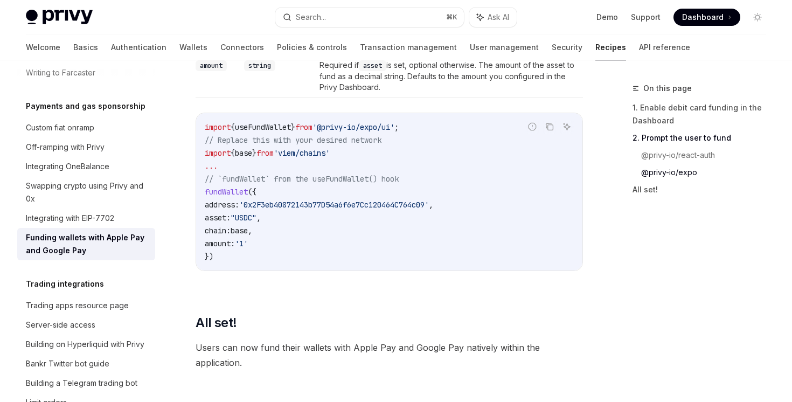
scroll to position [1518, 0]
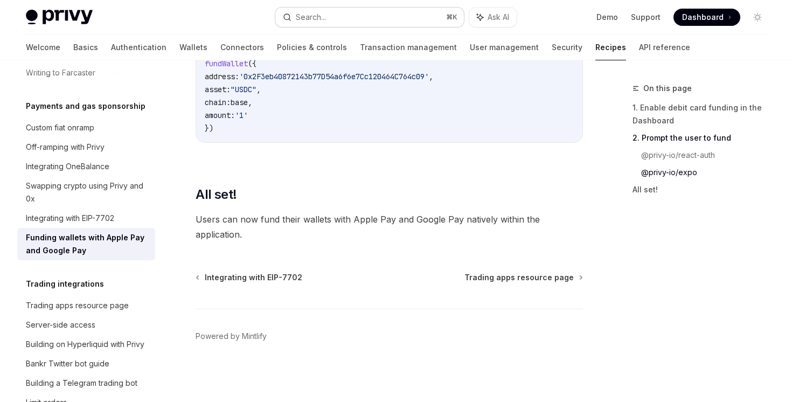
click at [385, 24] on button "Search... ⌘ K" at bounding box center [369, 17] width 188 height 19
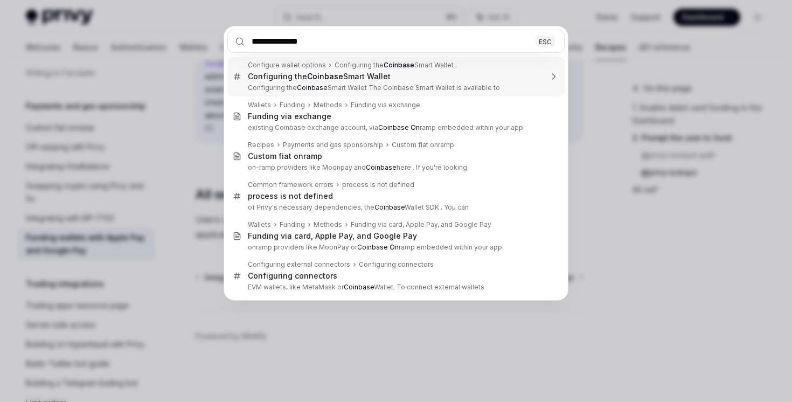
type input "**********"
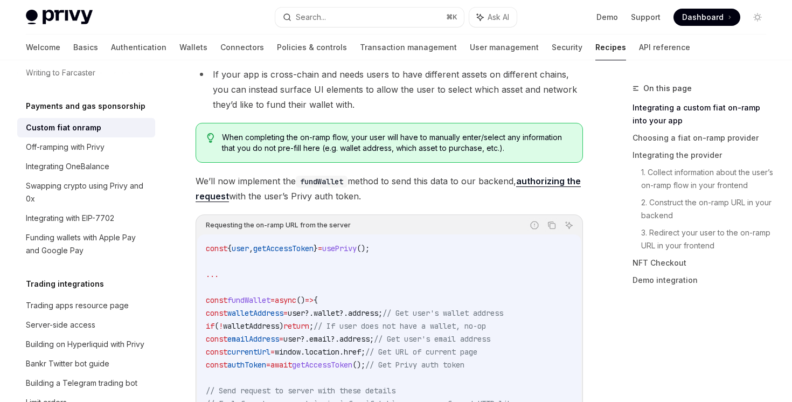
scroll to position [60, 0]
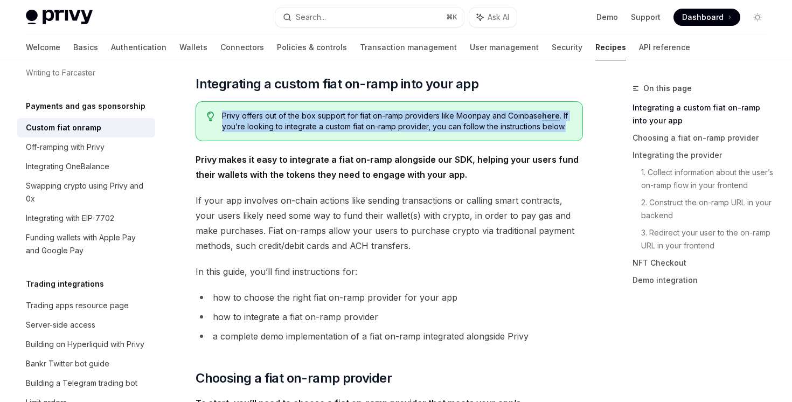
drag, startPoint x: 349, startPoint y: 105, endPoint x: 346, endPoint y: 147, distance: 41.6
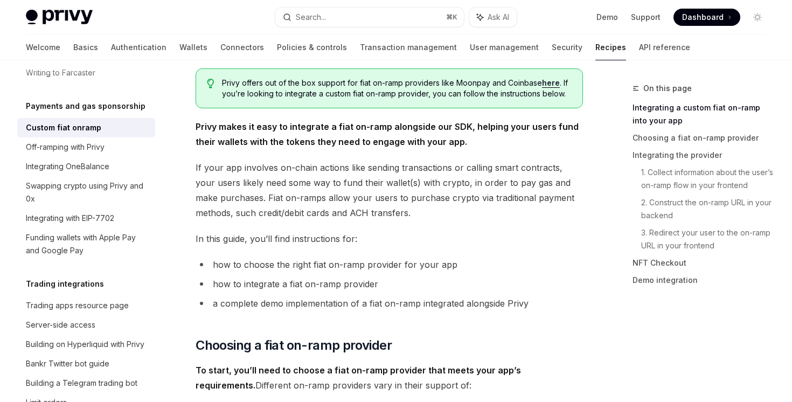
scroll to position [94, 0]
click at [550, 79] on link "here" at bounding box center [551, 83] width 18 height 10
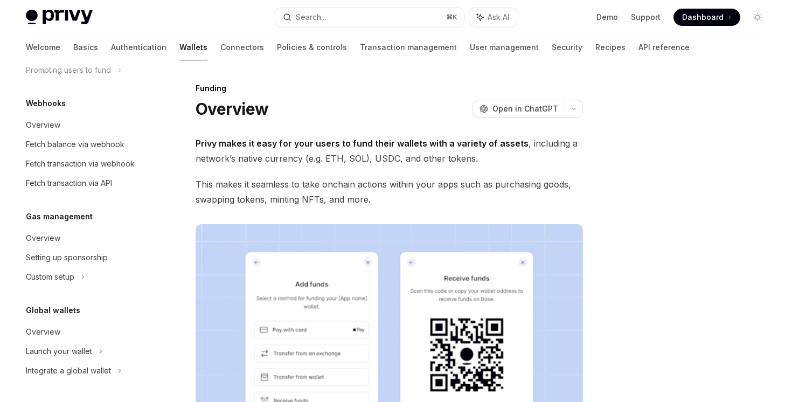
scroll to position [304, 0]
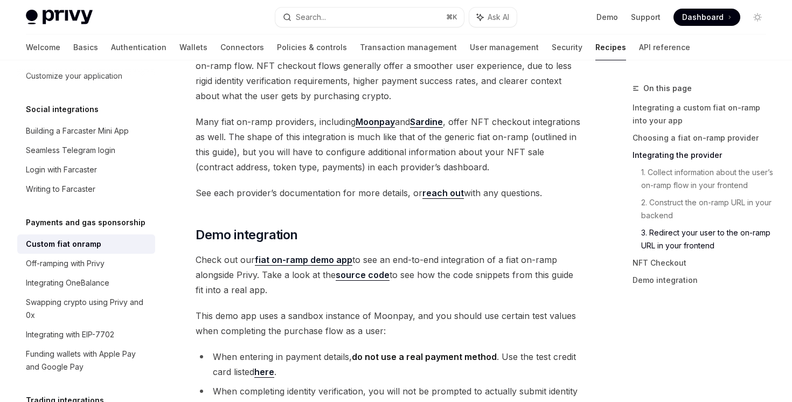
scroll to position [4000, 0]
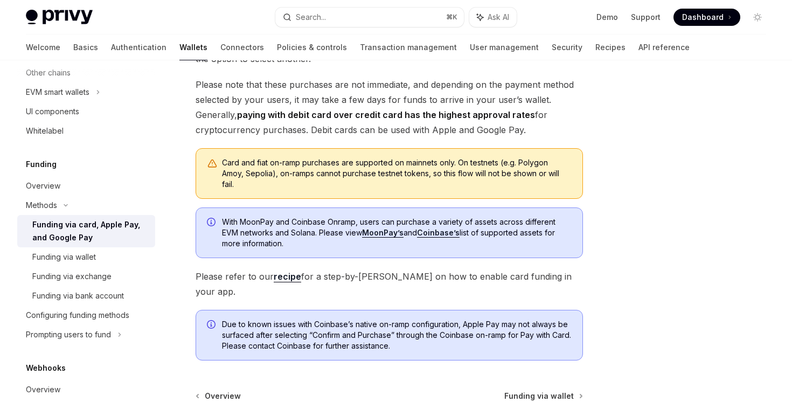
scroll to position [214, 0]
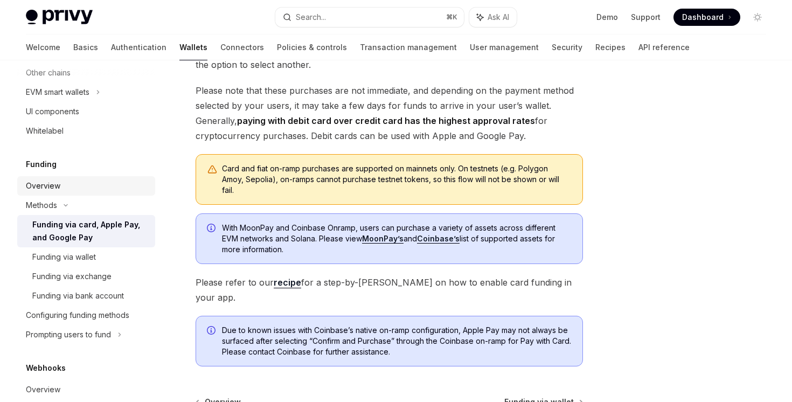
click at [64, 190] on div "Overview" at bounding box center [87, 185] width 123 height 13
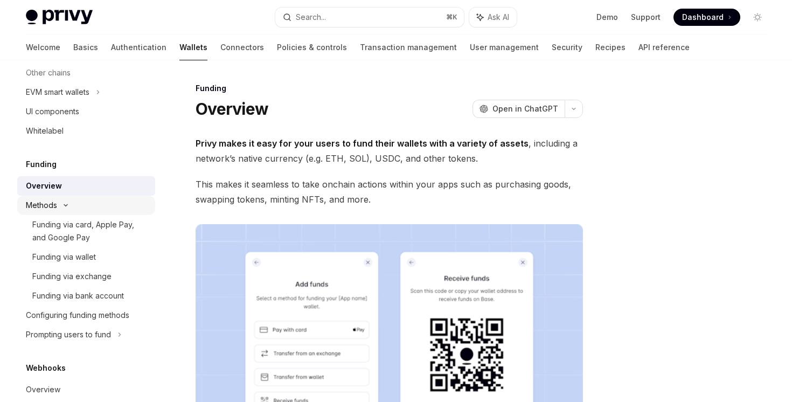
click at [65, 213] on div "Methods" at bounding box center [86, 205] width 138 height 19
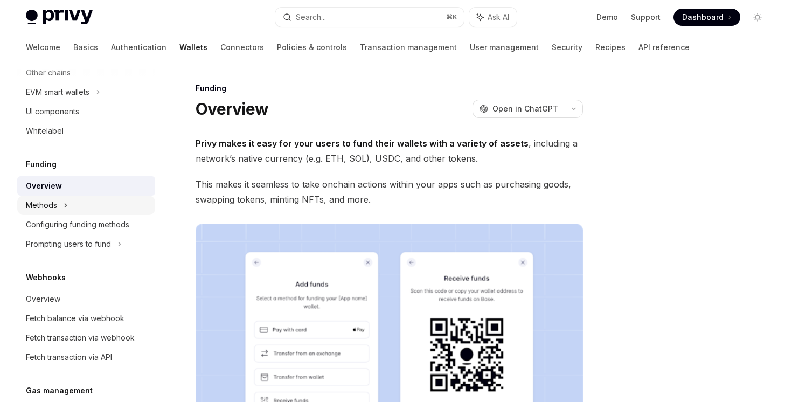
click at [65, 213] on div "Methods" at bounding box center [86, 205] width 138 height 19
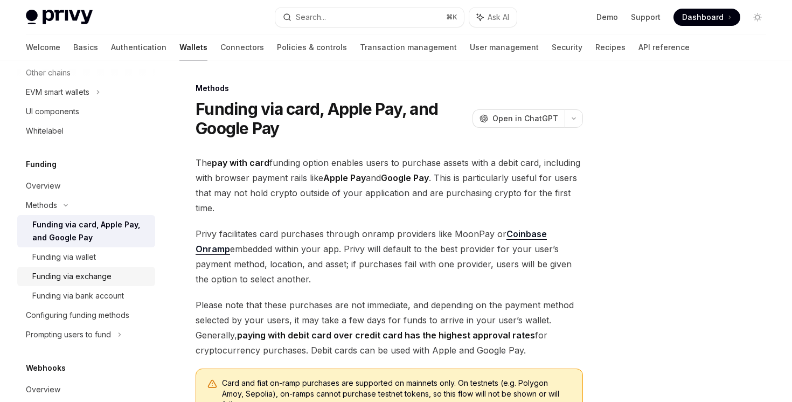
click at [48, 282] on div "Funding via exchange" at bounding box center [71, 276] width 79 height 13
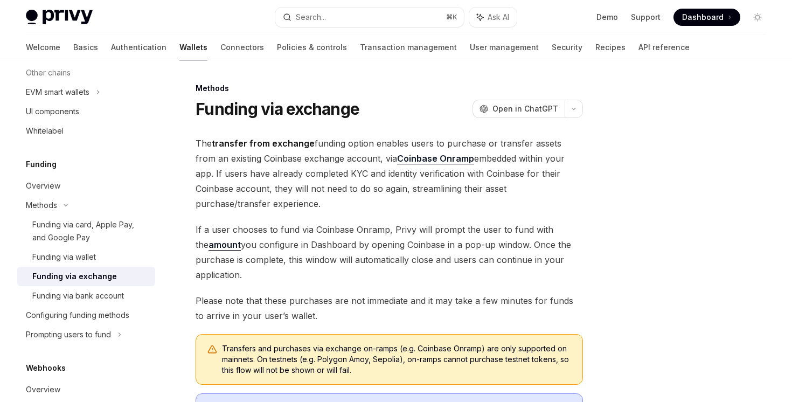
click at [68, 270] on div "Funding via exchange" at bounding box center [74, 276] width 85 height 13
click at [78, 260] on div "Funding via wallet" at bounding box center [64, 257] width 64 height 13
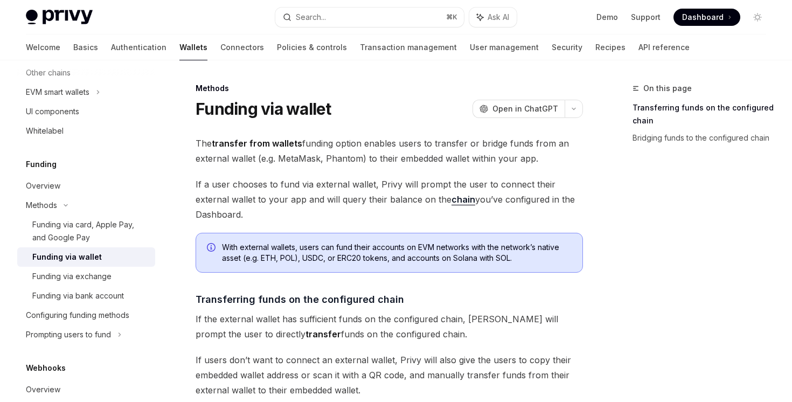
scroll to position [19, 0]
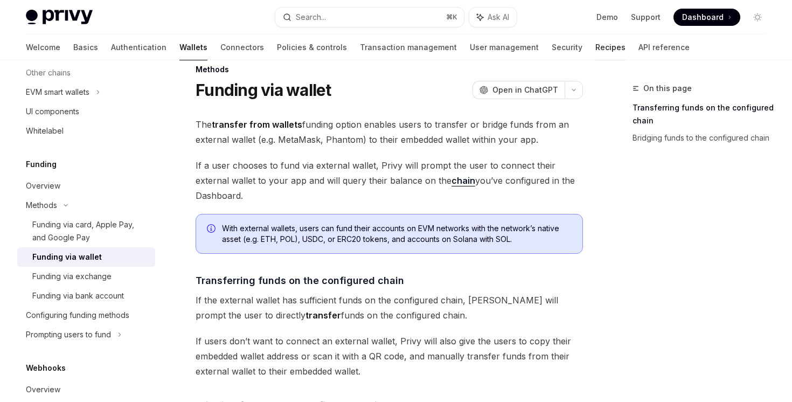
click at [595, 50] on link "Recipes" at bounding box center [610, 47] width 30 height 26
type textarea "*"
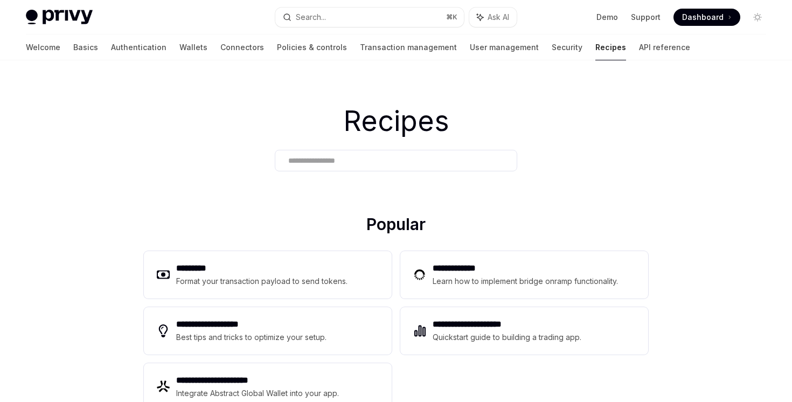
click at [422, 156] on input "text" at bounding box center [396, 160] width 216 height 11
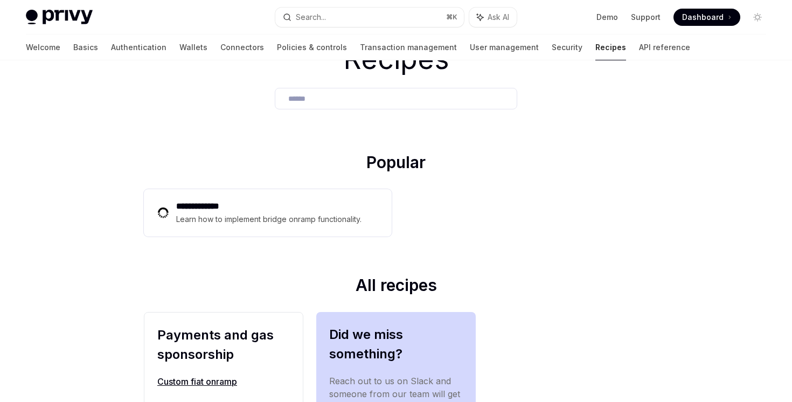
scroll to position [170, 0]
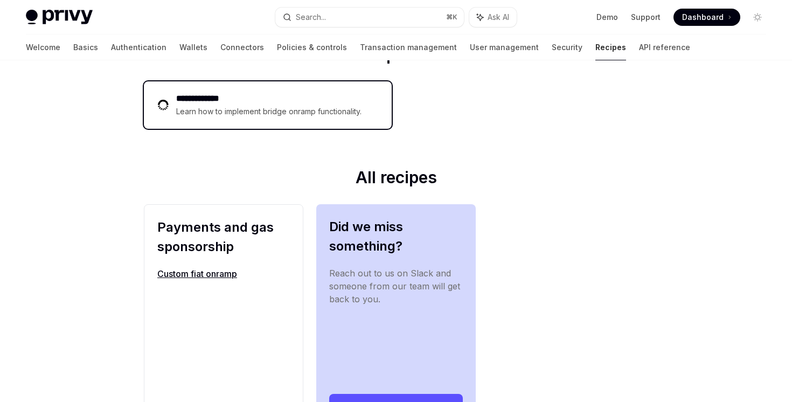
type input "******"
click at [340, 118] on div "**********" at bounding box center [268, 104] width 248 height 47
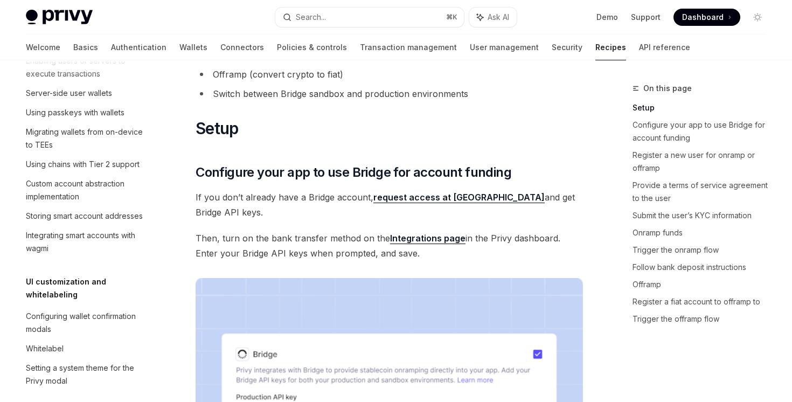
scroll to position [289, 0]
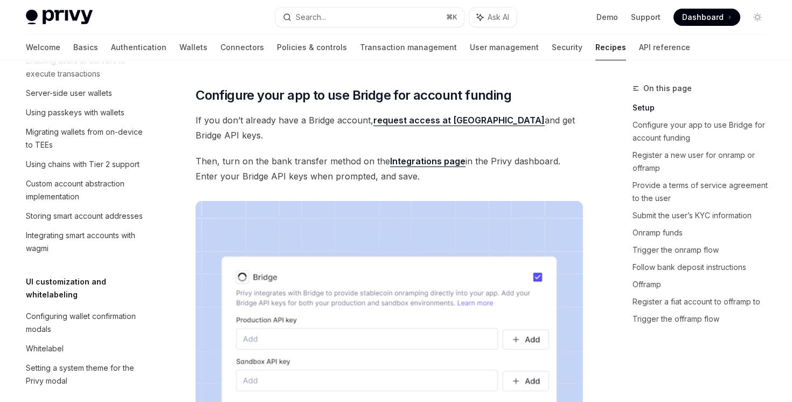
click at [428, 126] on link "request access at [GEOGRAPHIC_DATA]" at bounding box center [458, 120] width 171 height 11
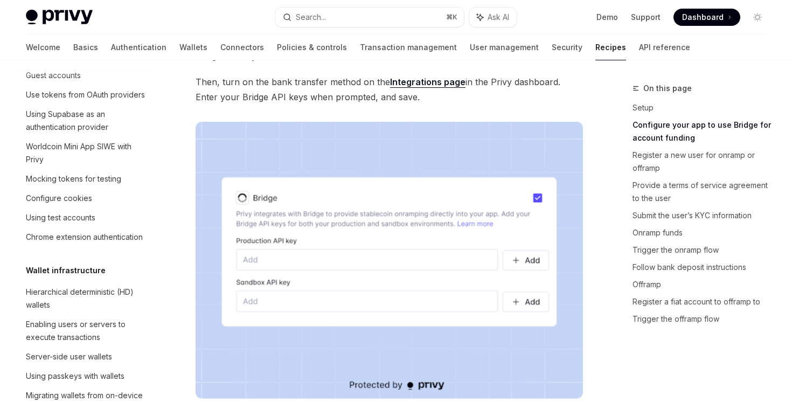
scroll to position [0, 0]
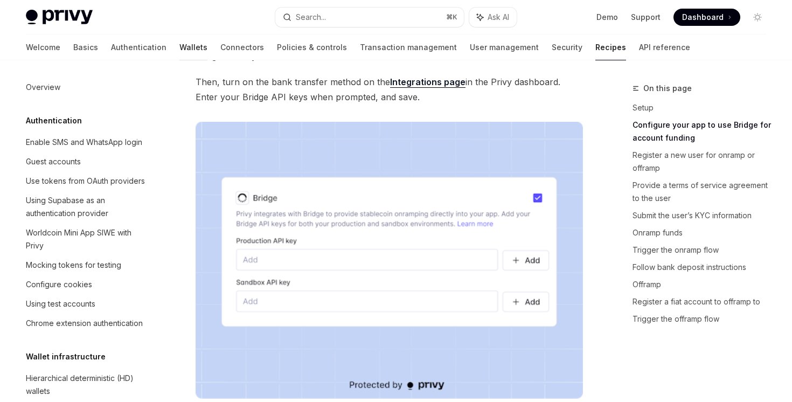
click at [179, 55] on link "Wallets" at bounding box center [193, 47] width 28 height 26
type textarea "*"
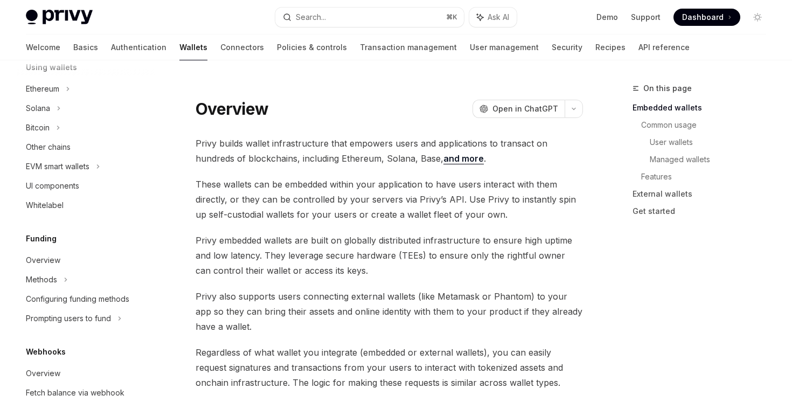
scroll to position [309, 0]
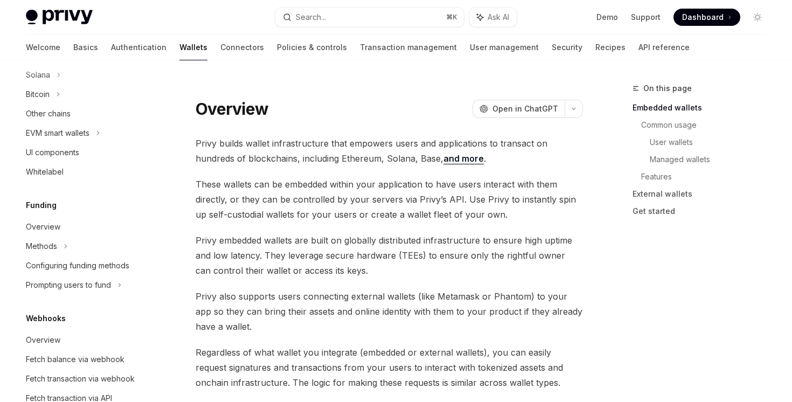
click at [100, 228] on div "Overview" at bounding box center [87, 226] width 123 height 13
click at [100, 231] on div "Overview" at bounding box center [87, 226] width 123 height 13
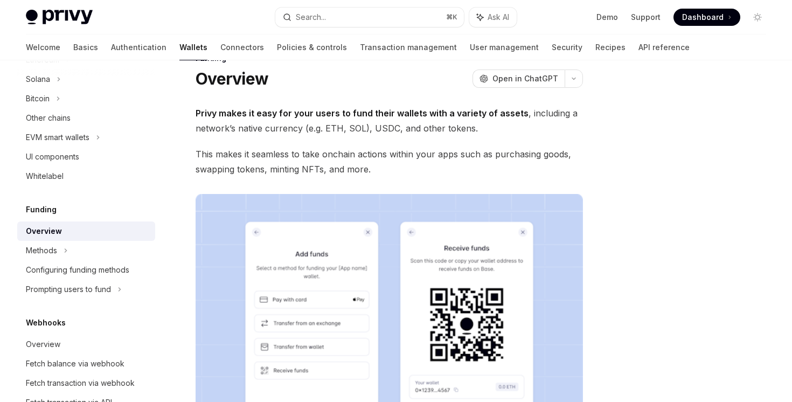
scroll to position [48, 0]
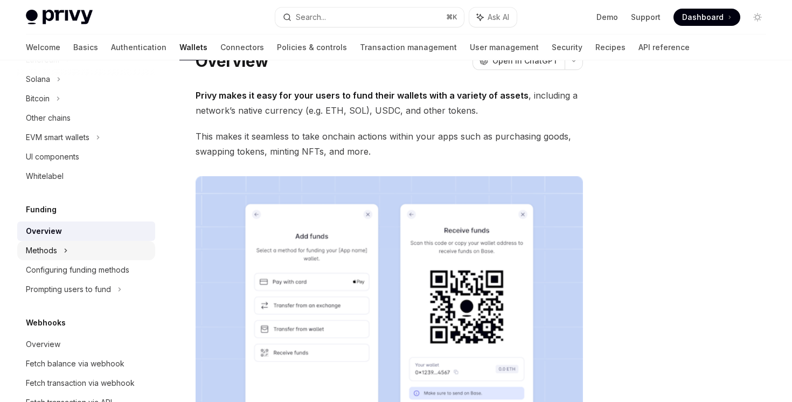
click at [105, 247] on div "Methods" at bounding box center [86, 250] width 138 height 19
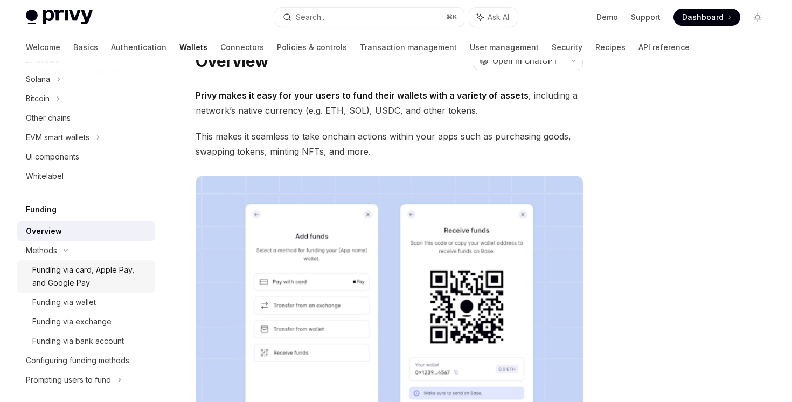
click at [106, 273] on div "Funding via card, Apple Pay, and Google Pay" at bounding box center [90, 276] width 116 height 26
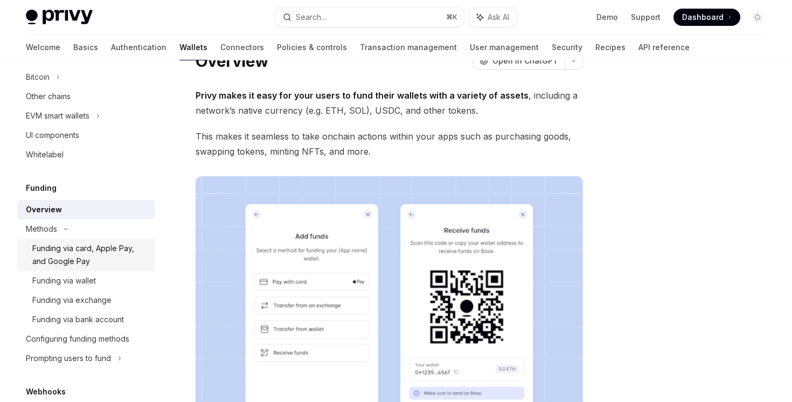
scroll to position [336, 0]
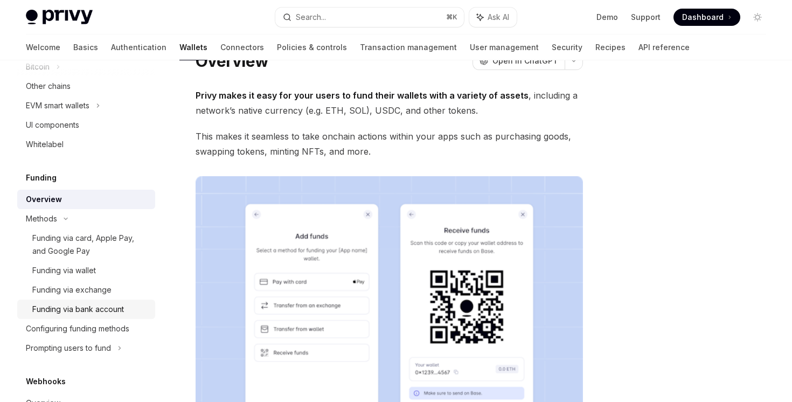
click at [102, 312] on div "Funding via bank account" at bounding box center [78, 309] width 92 height 13
click at [103, 311] on div "Funding via bank account" at bounding box center [78, 309] width 92 height 13
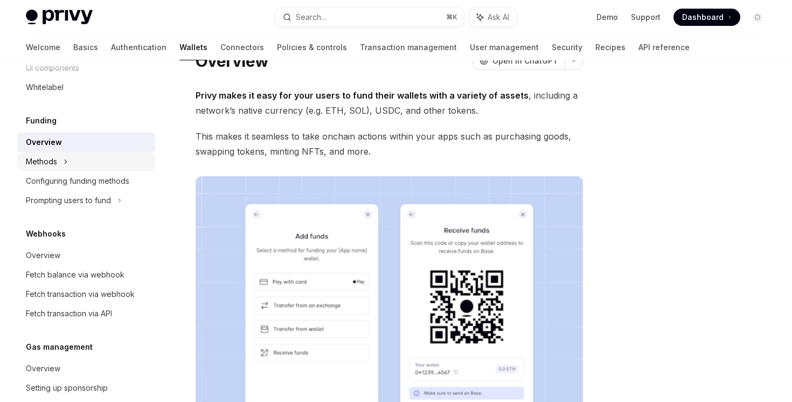
scroll to position [456, 0]
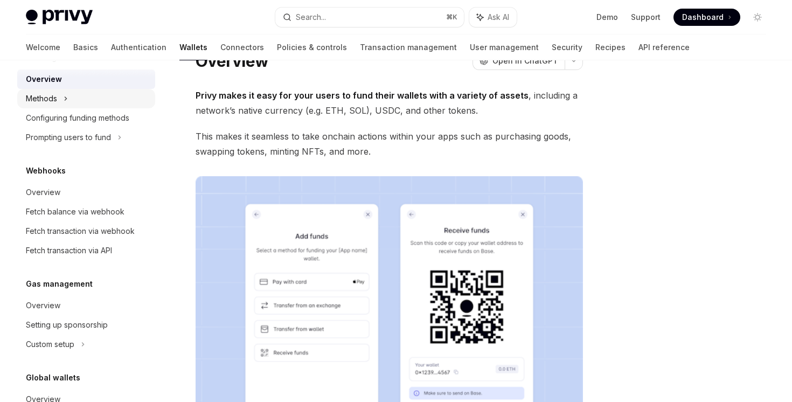
click at [91, 102] on div "Methods" at bounding box center [86, 98] width 138 height 19
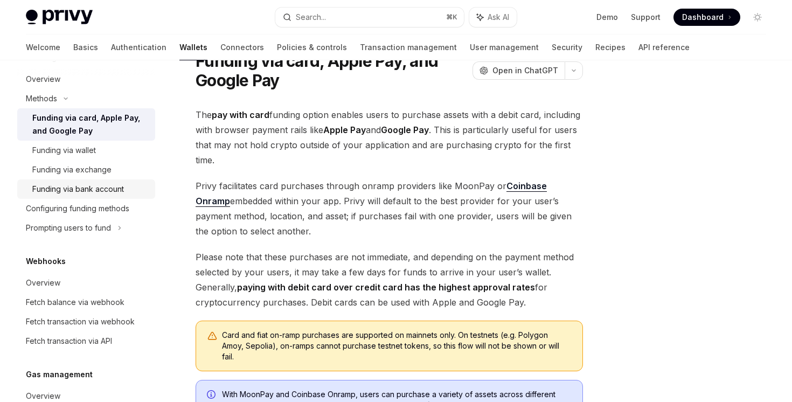
click at [102, 192] on div "Funding via bank account" at bounding box center [78, 189] width 92 height 13
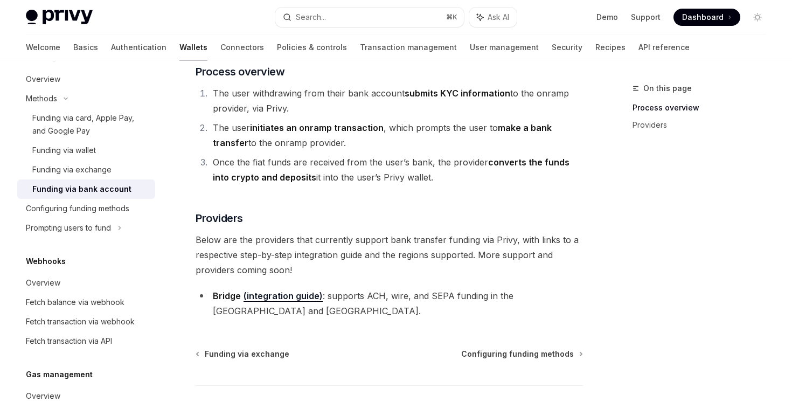
scroll to position [194, 0]
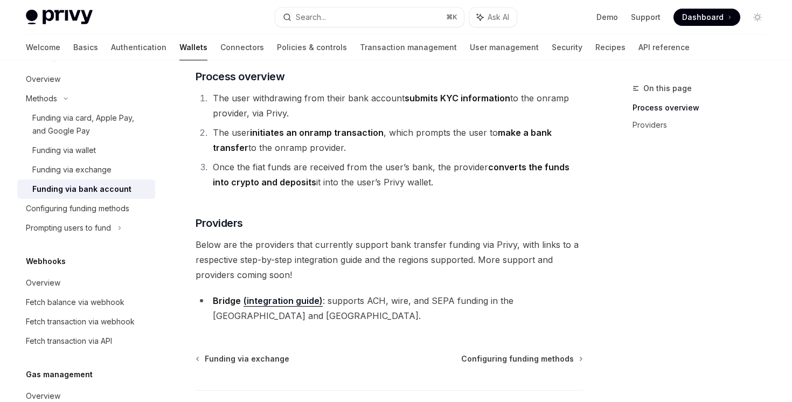
click at [288, 304] on link "(integration guide)" at bounding box center [283, 300] width 79 height 11
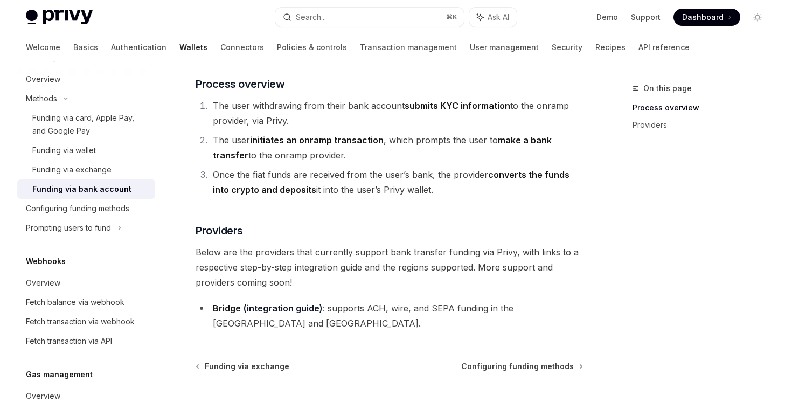
scroll to position [194, 0]
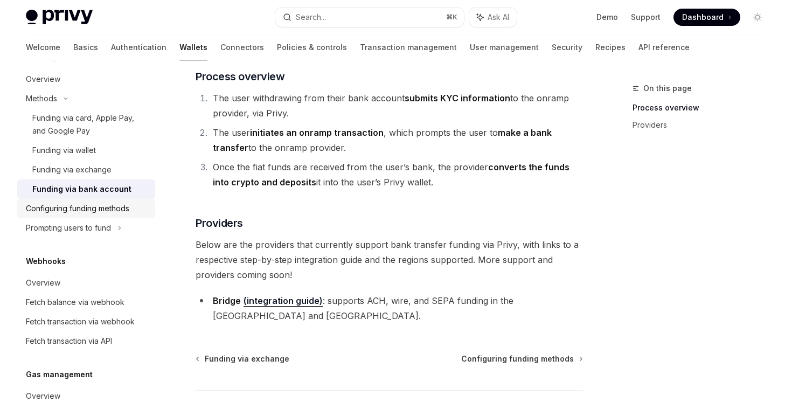
click at [107, 206] on div "Configuring funding methods" at bounding box center [77, 208] width 103 height 13
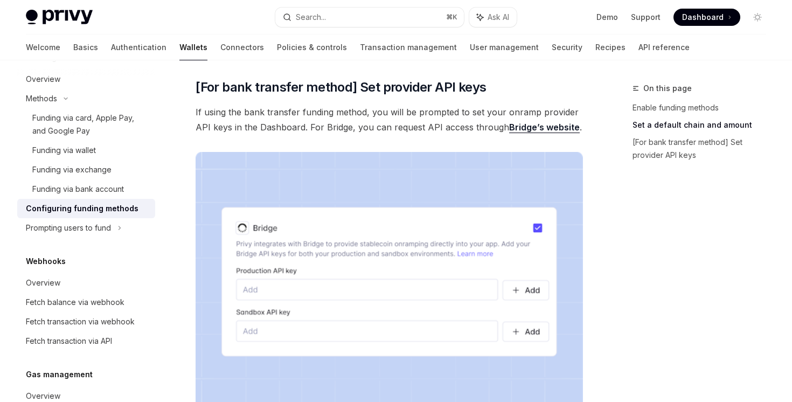
scroll to position [874, 0]
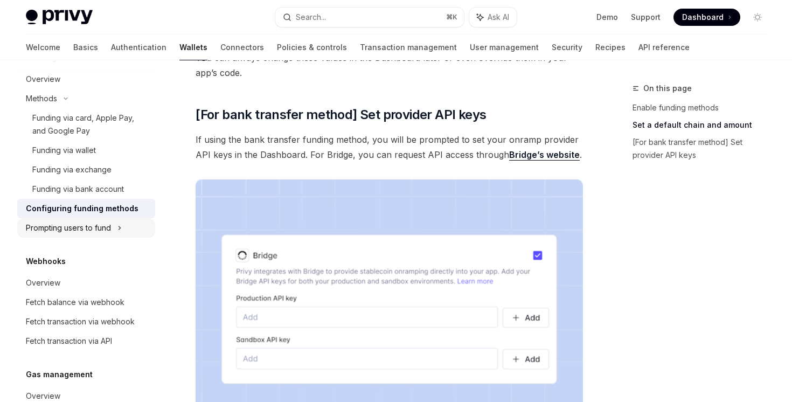
click at [91, 233] on div "Prompting users to fund" at bounding box center [68, 227] width 85 height 13
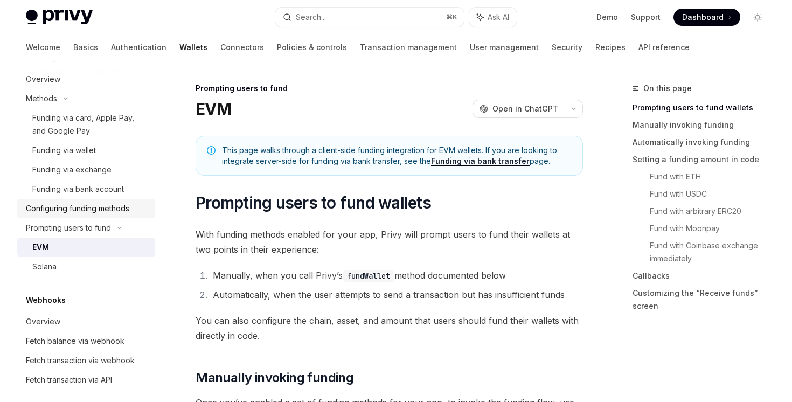
click at [106, 205] on div "Configuring funding methods" at bounding box center [77, 208] width 103 height 13
type textarea "*"
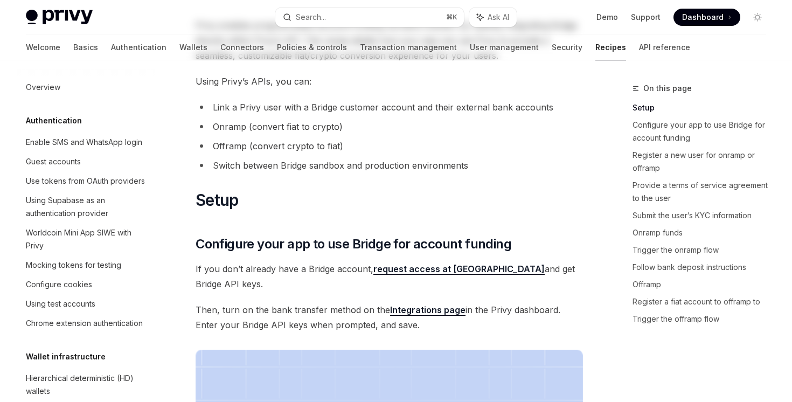
scroll to position [312, 0]
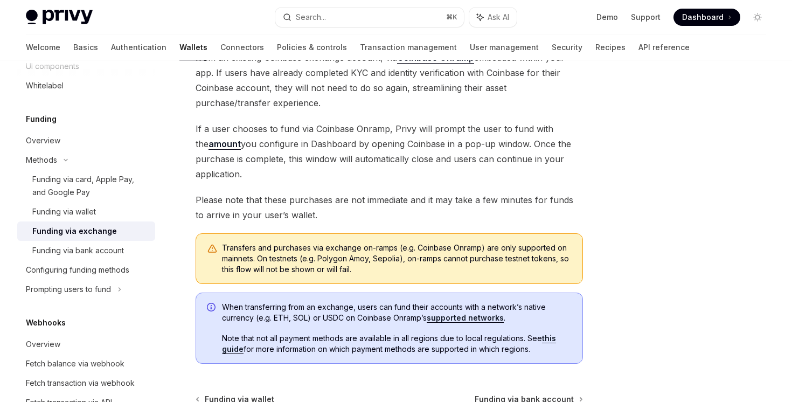
scroll to position [99, 0]
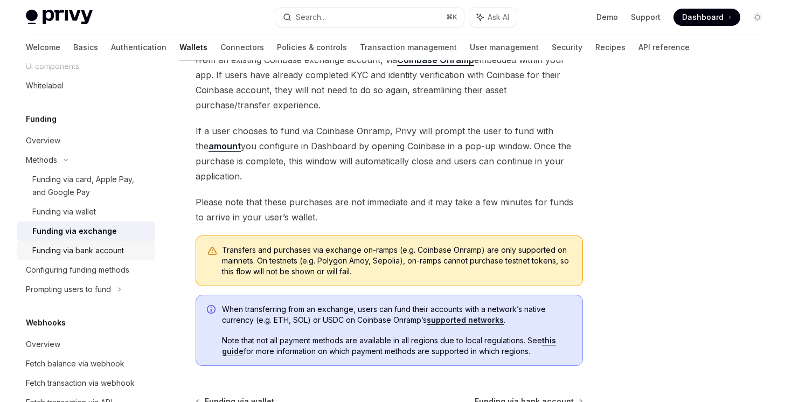
click at [75, 242] on link "Funding via bank account" at bounding box center [86, 250] width 138 height 19
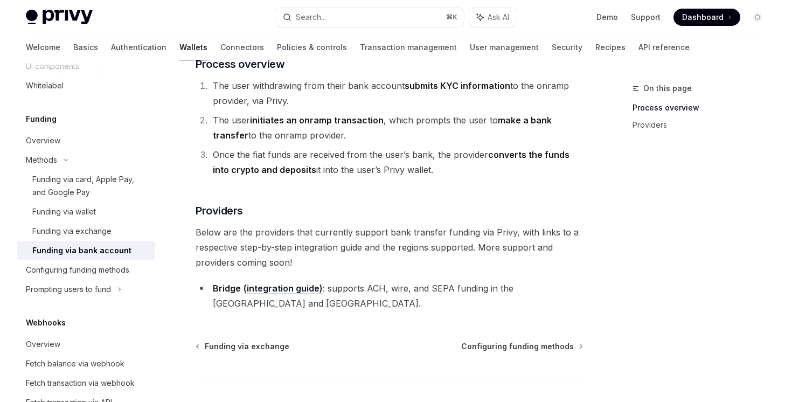
scroll to position [213, 0]
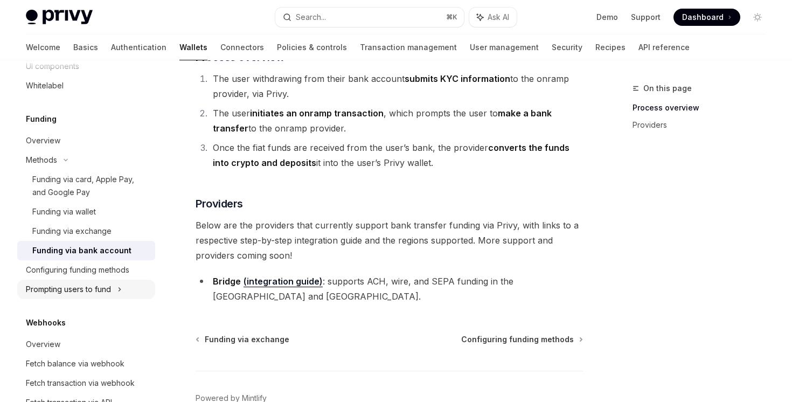
click at [106, 292] on div "Prompting users to fund" at bounding box center [68, 289] width 85 height 13
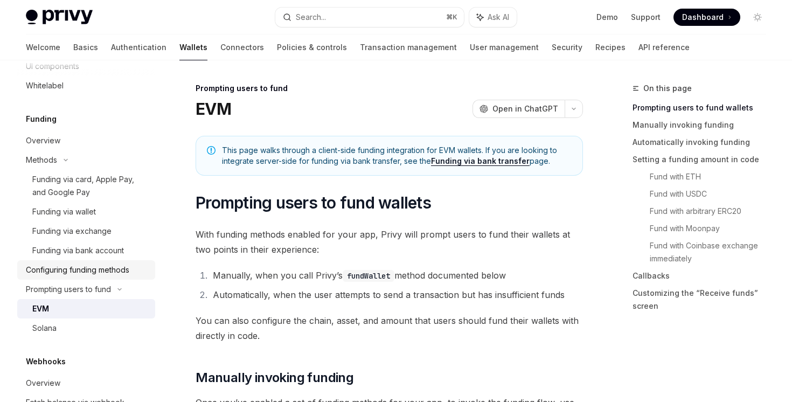
click at [112, 273] on div "Configuring funding methods" at bounding box center [77, 269] width 103 height 13
type textarea "*"
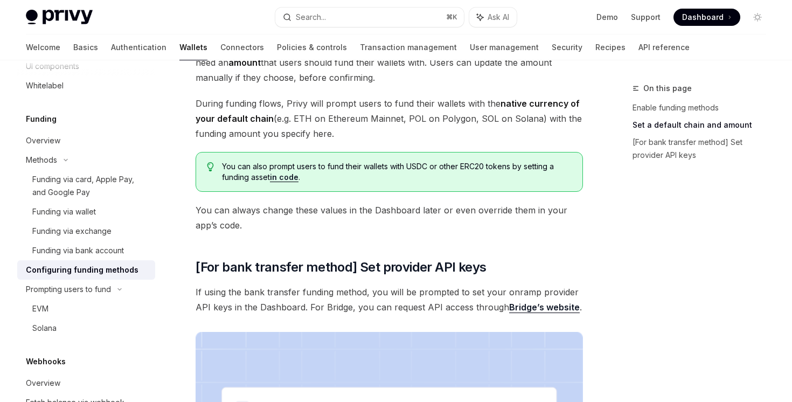
scroll to position [718, 0]
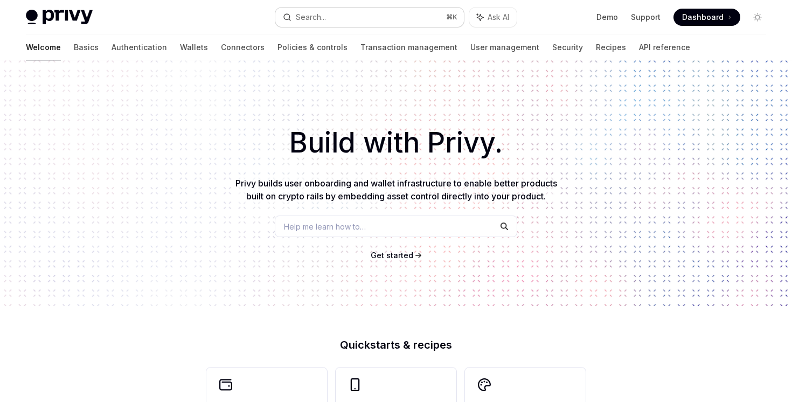
click at [416, 18] on button "Search... ⌘ K" at bounding box center [369, 17] width 188 height 19
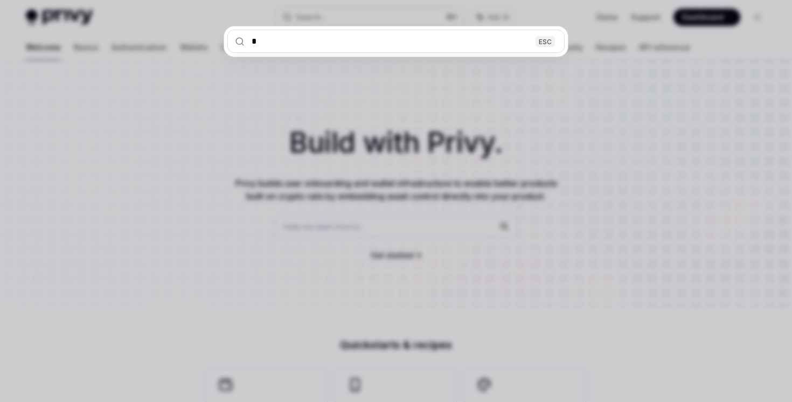
type input "**"
type textarea "*"
type input "***"
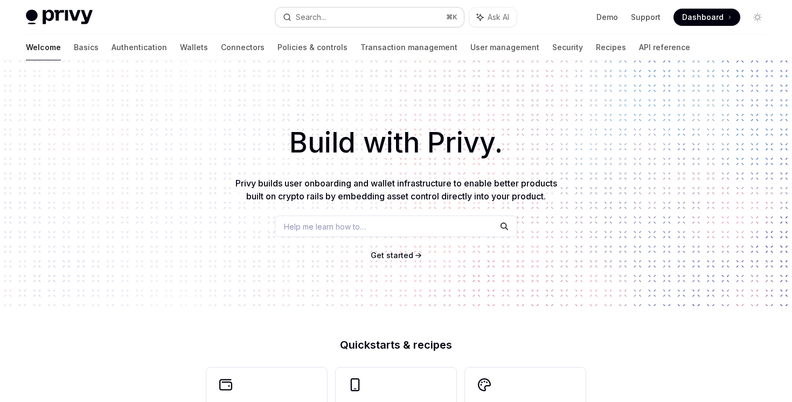
click at [371, 18] on button "Search... ⌘ K" at bounding box center [369, 17] width 188 height 19
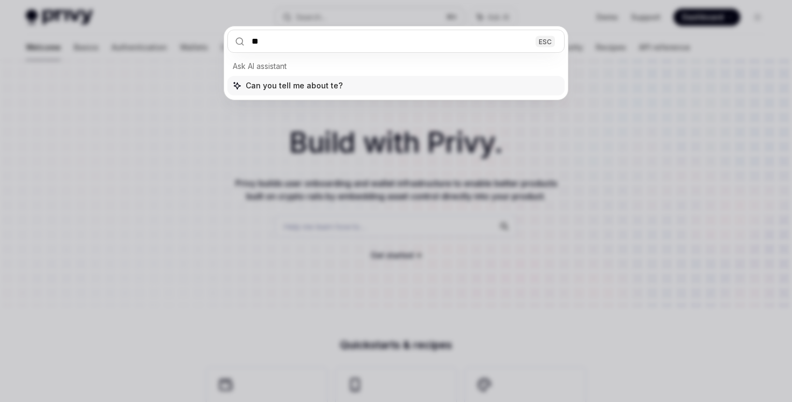
type input "***"
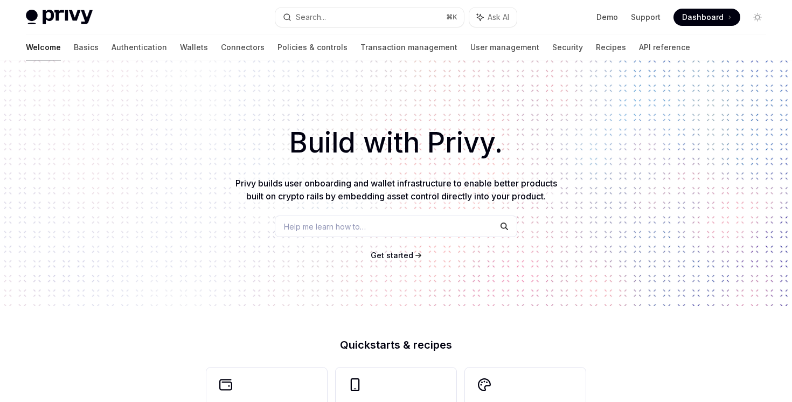
type textarea "*"
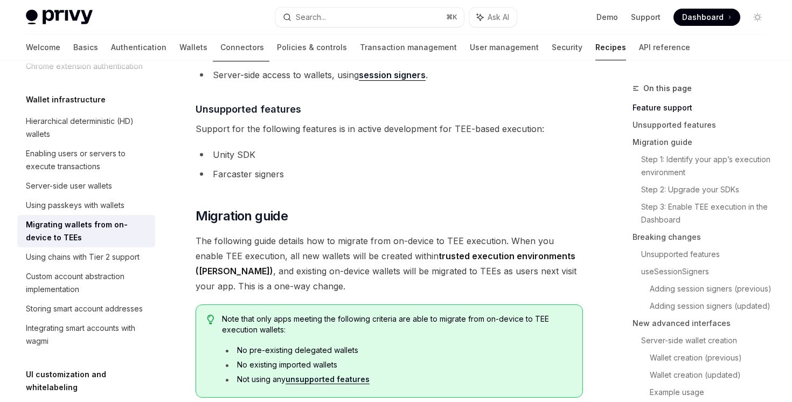
scroll to position [518, 0]
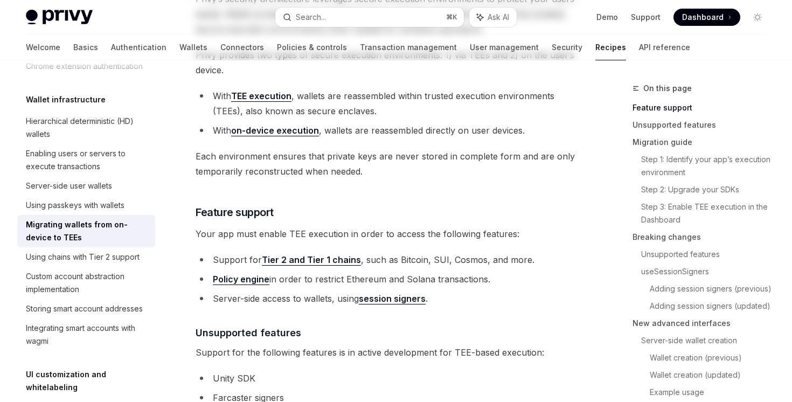
scroll to position [351, 0]
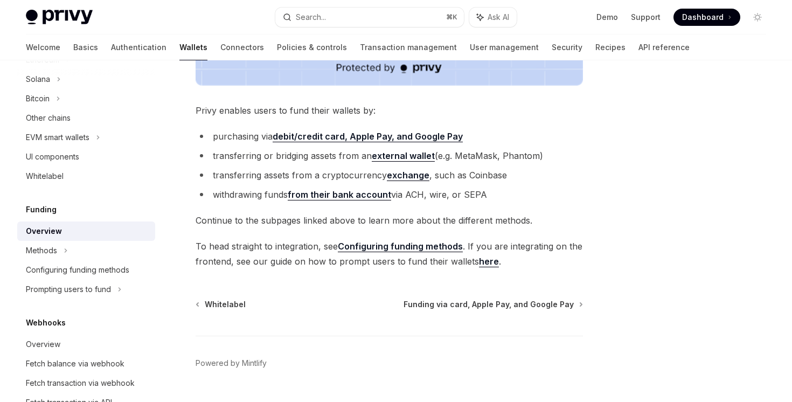
scroll to position [442, 0]
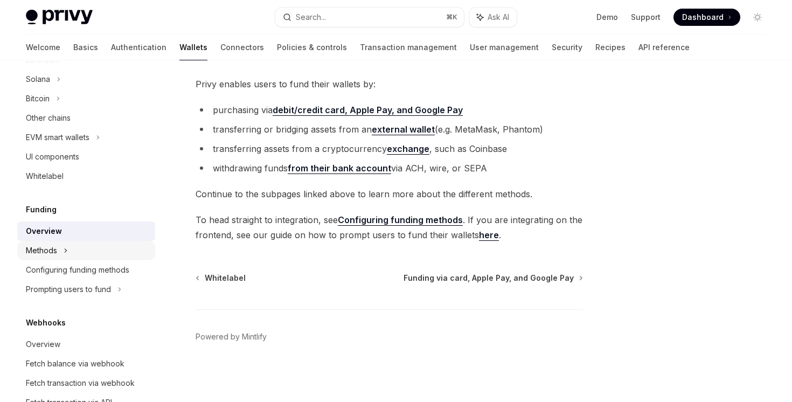
click at [120, 251] on div "Methods" at bounding box center [86, 250] width 138 height 19
type textarea "*"
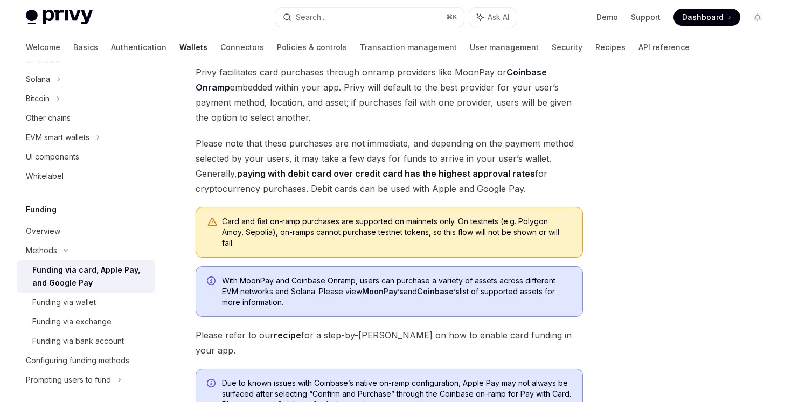
scroll to position [197, 0]
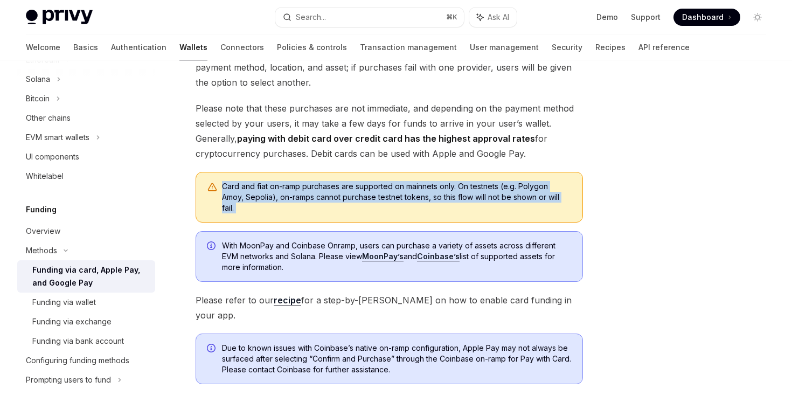
drag, startPoint x: 337, startPoint y: 176, endPoint x: 329, endPoint y: 224, distance: 48.0
click at [329, 224] on div "The pay with card funding option enables users to purchase assets with a debit …" at bounding box center [389, 172] width 387 height 426
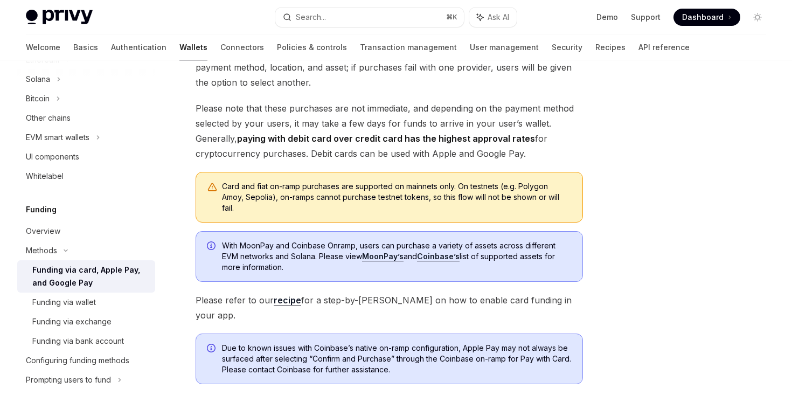
drag, startPoint x: 329, startPoint y: 224, endPoint x: 329, endPoint y: 268, distance: 44.7
click at [329, 268] on div "The pay with card funding option enables users to purchase assets with a debit …" at bounding box center [389, 172] width 387 height 426
click at [329, 268] on span "With MoonPay and Coinbase Onramp, users can purchase a variety of assets across…" at bounding box center [397, 256] width 350 height 32
click at [446, 266] on span "With MoonPay and Coinbase Onramp, users can purchase a variety of assets across…" at bounding box center [397, 256] width 350 height 32
click at [446, 261] on link "Coinbase’s" at bounding box center [438, 257] width 43 height 10
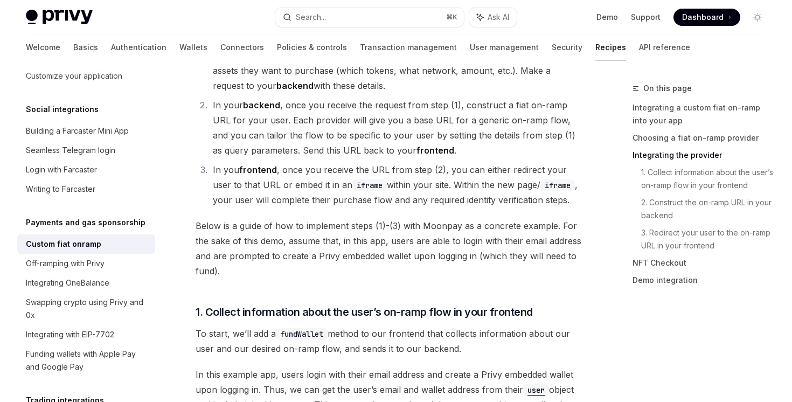
scroll to position [1339, 0]
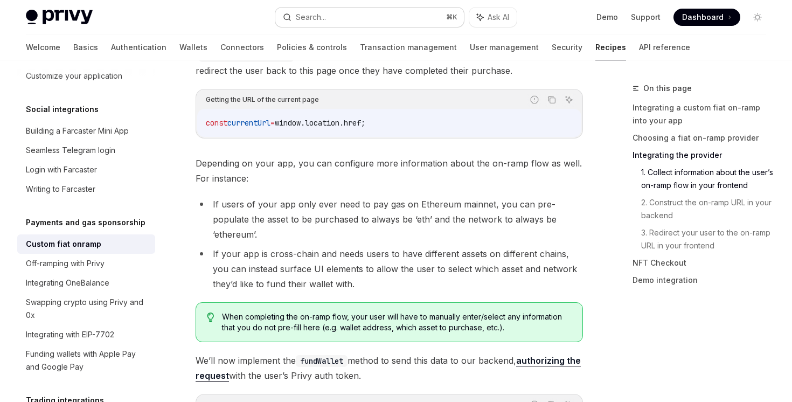
click at [404, 9] on button "Search... ⌘ K" at bounding box center [369, 17] width 188 height 19
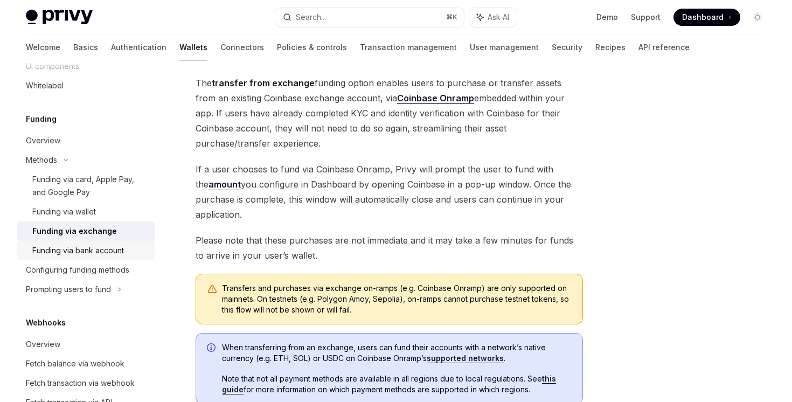
click at [141, 251] on div "Funding via bank account" at bounding box center [90, 250] width 116 height 13
click at [109, 251] on div "Funding via bank account" at bounding box center [78, 250] width 92 height 13
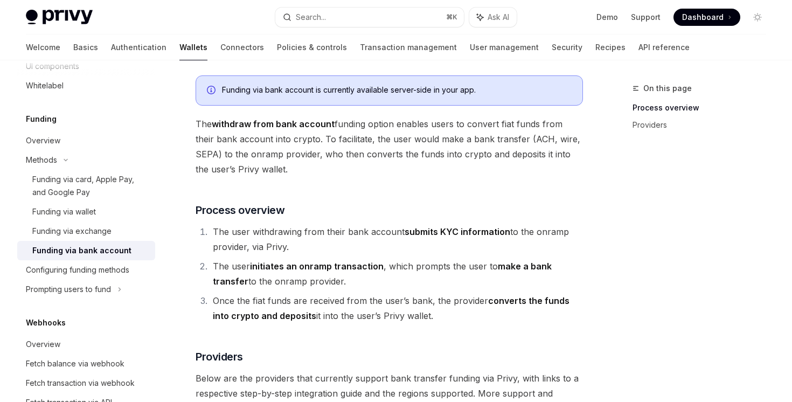
click at [109, 251] on div "Funding via bank account" at bounding box center [81, 250] width 99 height 13
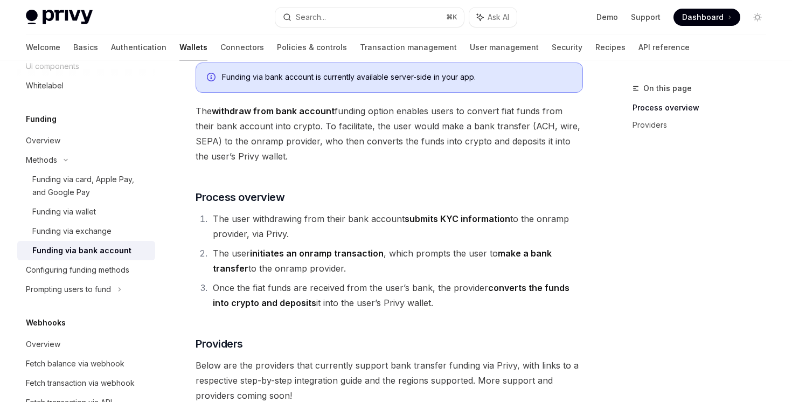
scroll to position [74, 0]
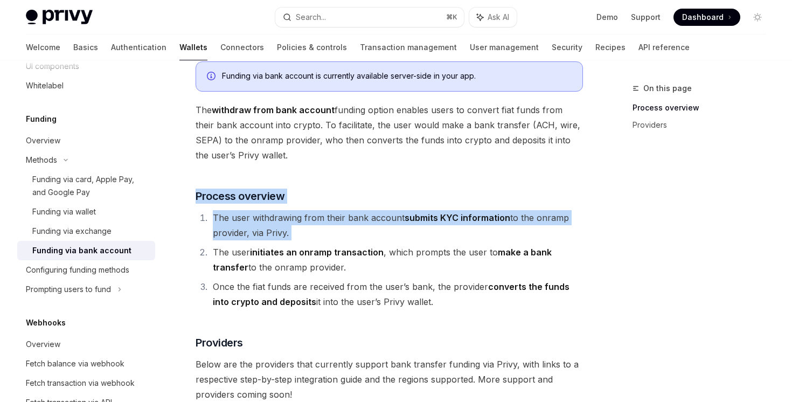
drag, startPoint x: 249, startPoint y: 242, endPoint x: 235, endPoint y: 181, distance: 63.0
click at [235, 181] on div "Funding via bank account is currently available server-side in your app. The wi…" at bounding box center [389, 251] width 387 height 381
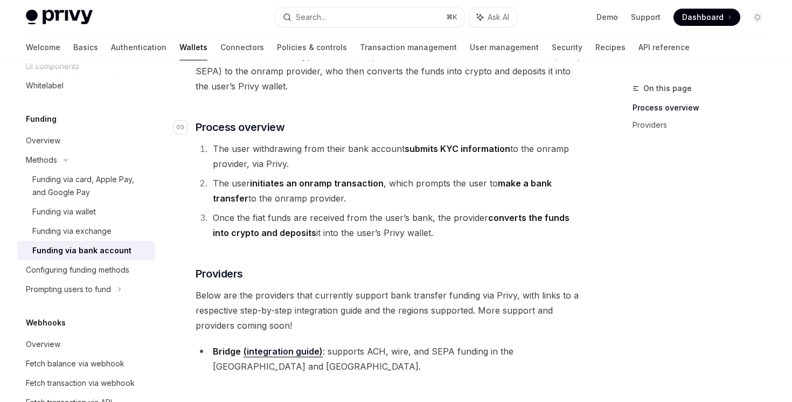
scroll to position [246, 0]
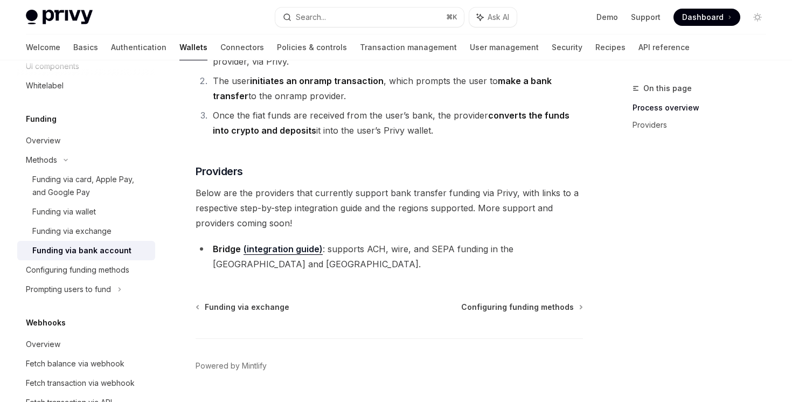
click at [286, 247] on link "(integration guide)" at bounding box center [283, 249] width 79 height 11
type textarea "*"
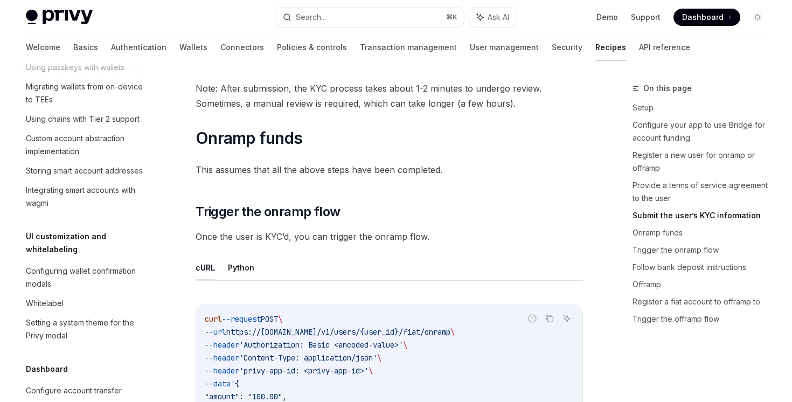
scroll to position [1902, 0]
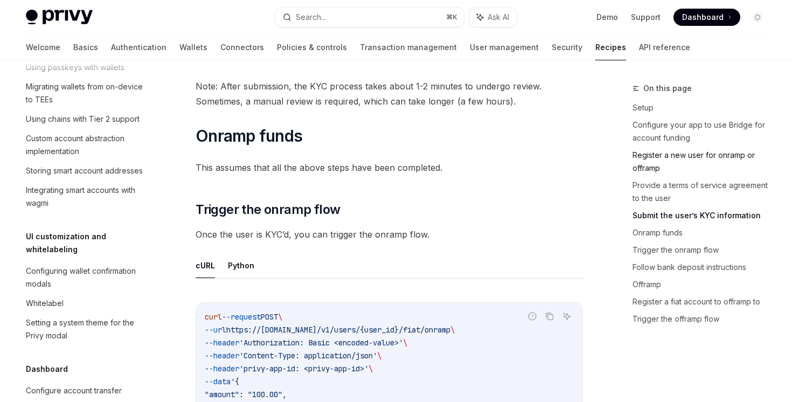
click at [672, 157] on link "Register a new user for onramp or offramp" at bounding box center [703, 162] width 142 height 30
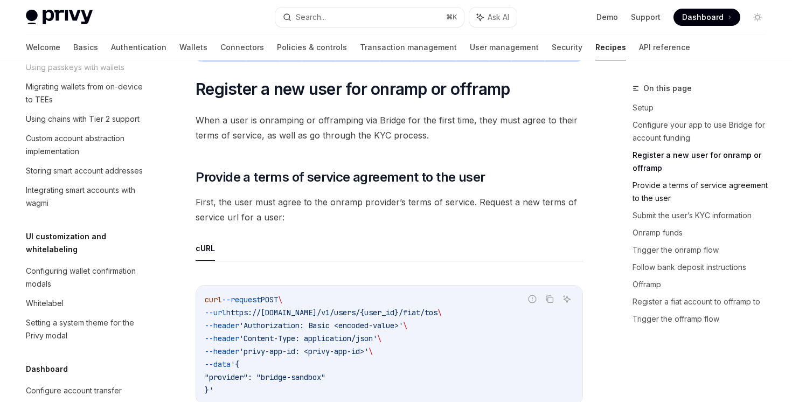
scroll to position [702, 0]
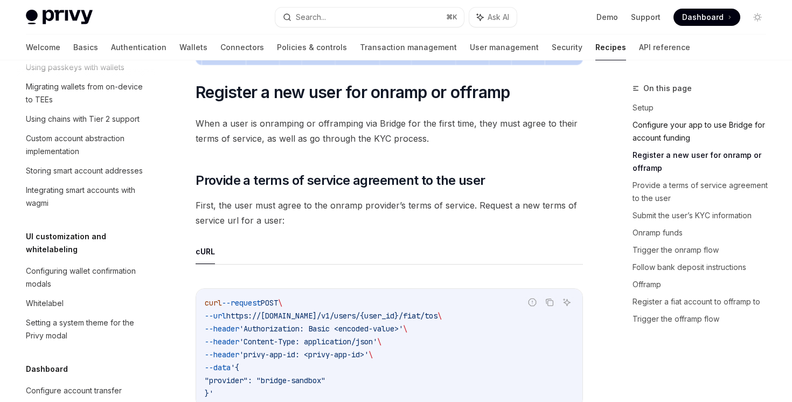
click at [678, 135] on link "Configure your app to use Bridge for account funding" at bounding box center [703, 131] width 142 height 30
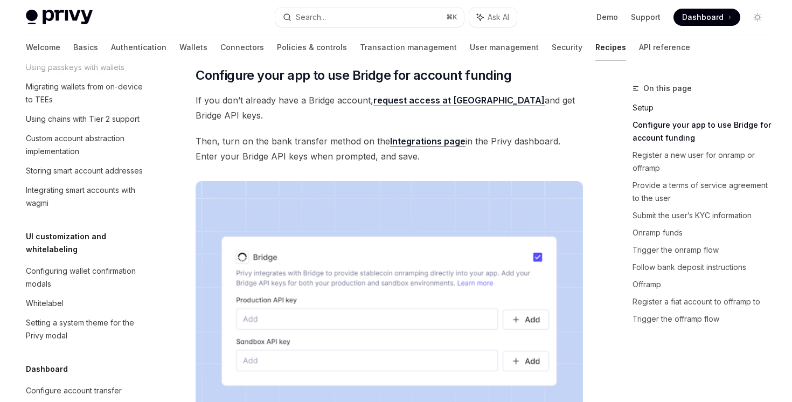
click at [650, 107] on link "Setup" at bounding box center [703, 107] width 142 height 17
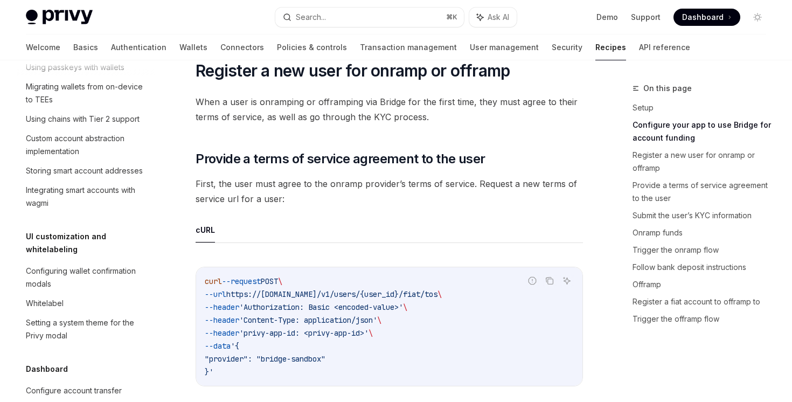
scroll to position [668, 0]
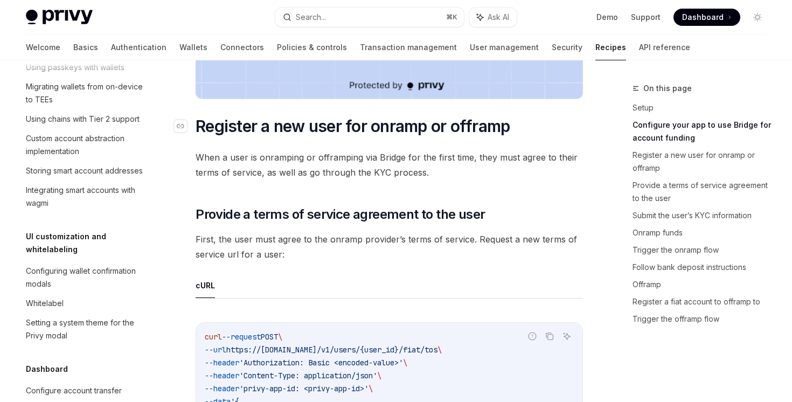
click at [401, 126] on span "Register a new user for onramp or offramp" at bounding box center [353, 125] width 314 height 19
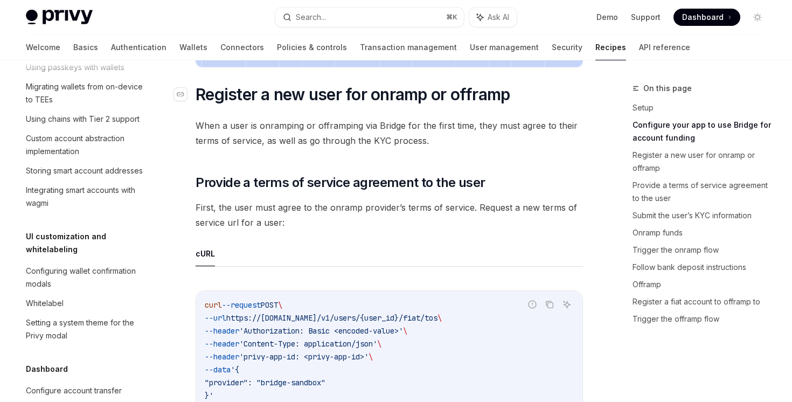
scroll to position [702, 0]
